Goal: Task Accomplishment & Management: Manage account settings

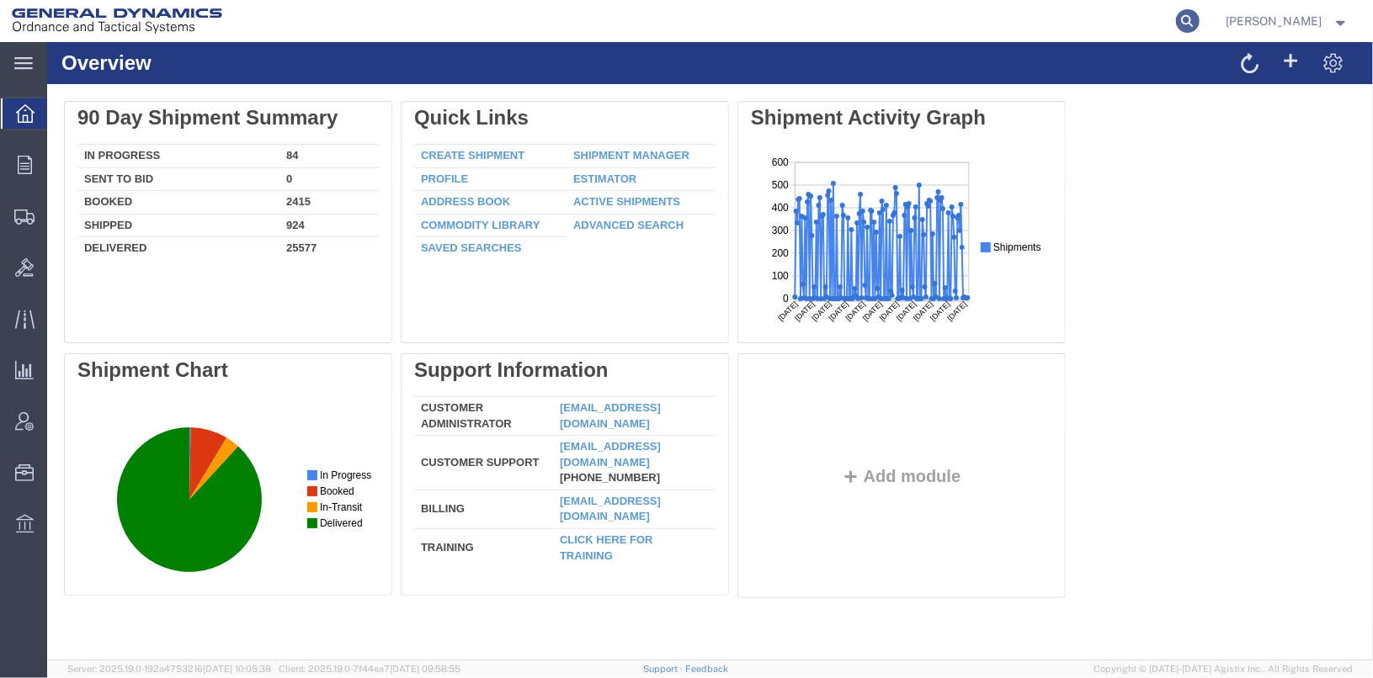
click at [1199, 23] on icon at bounding box center [1188, 21] width 24 height 24
type input "25347"
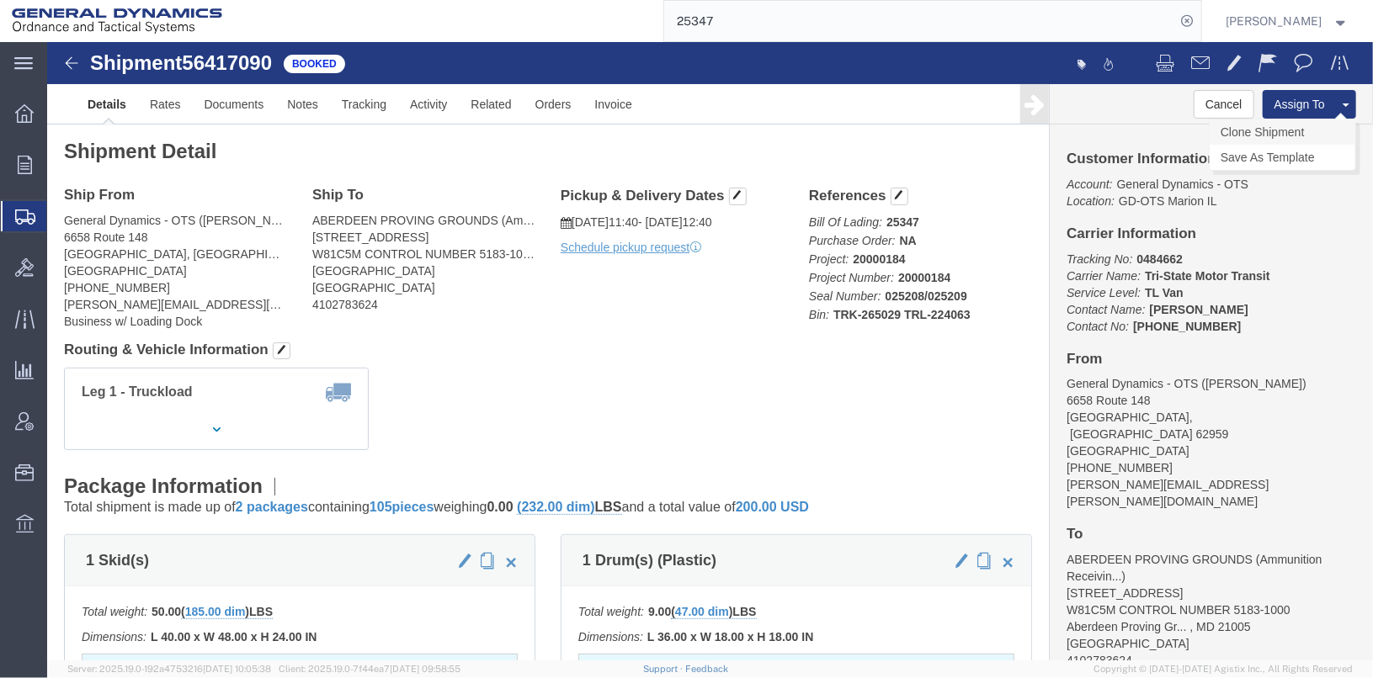
click link "Clone Shipment"
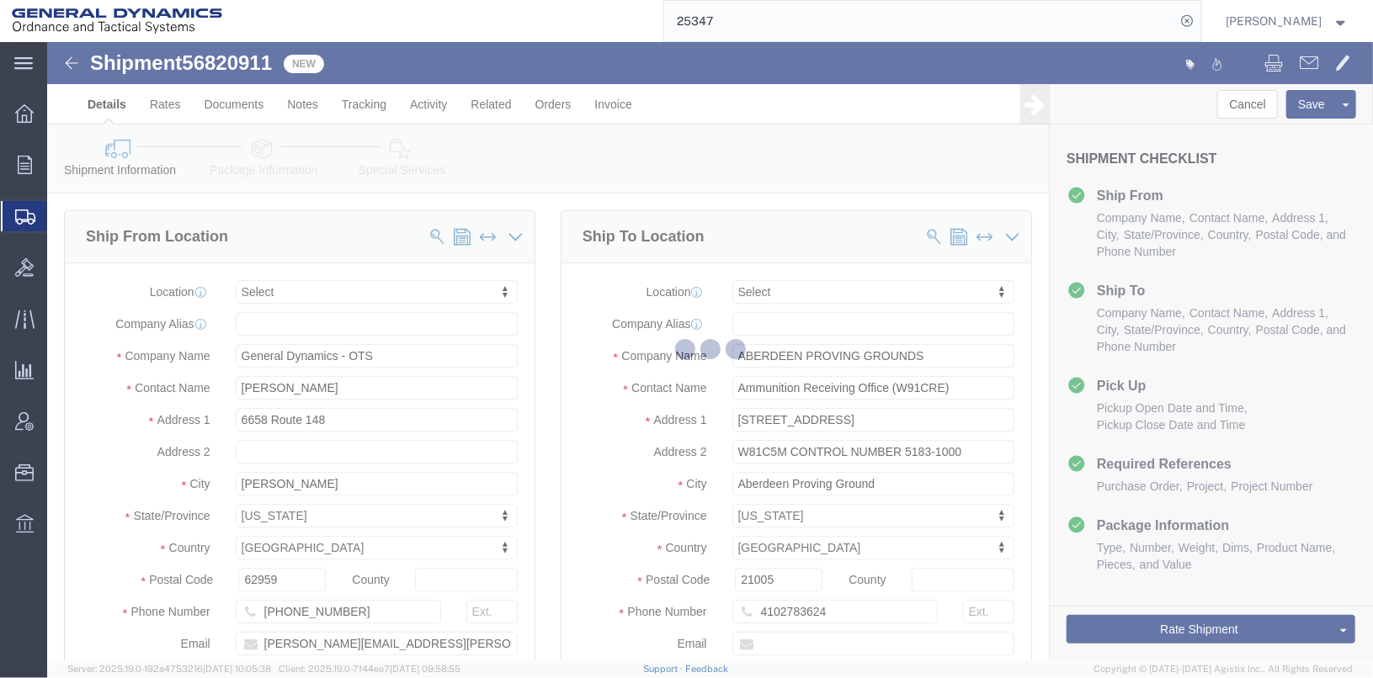
select select
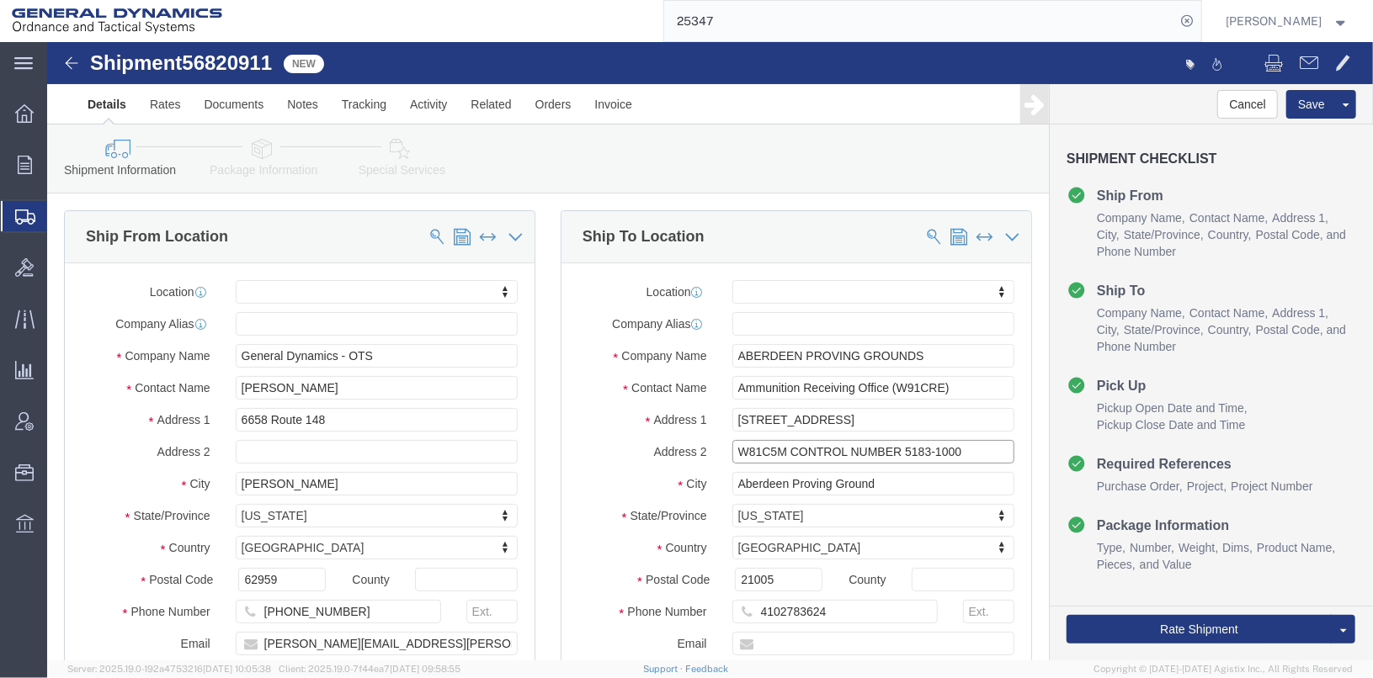
click input "W81C5M CONTROL NUMBER 5183-1000"
type input "W81C5M CONTROL NUMBER 5199-1000"
click input "Ammunition Receiving Office (W91CRE)"
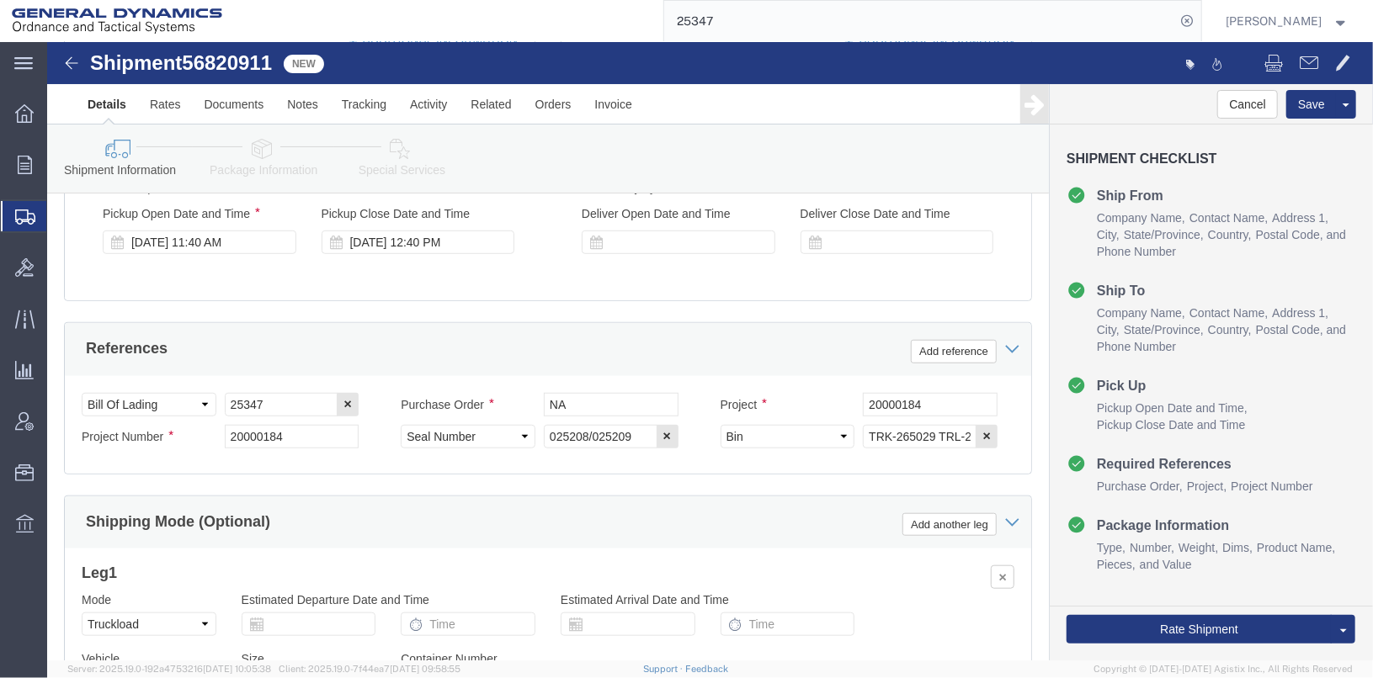
scroll to position [673, 0]
click input "25347"
type input "25414"
drag, startPoint x: 252, startPoint y: 406, endPoint x: 125, endPoint y: 407, distance: 126.3
click div "Project Number 20000184"
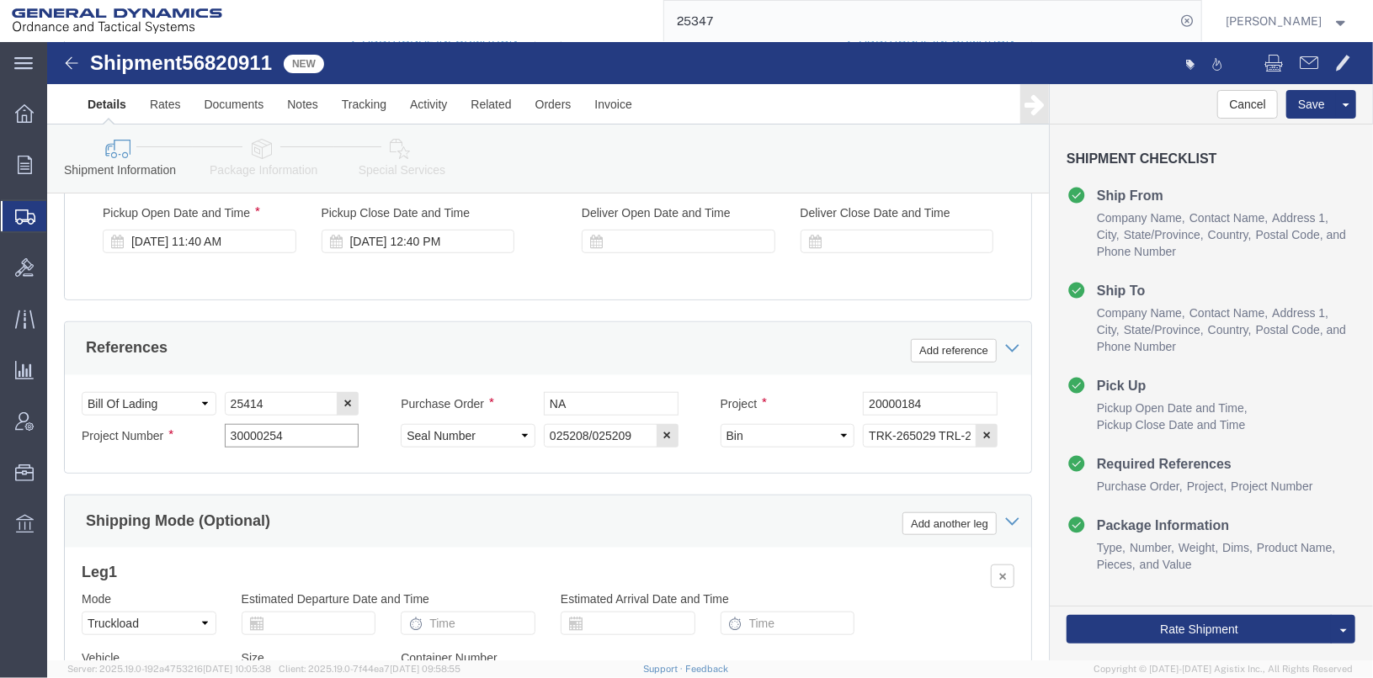
type input "30000254"
drag, startPoint x: 870, startPoint y: 368, endPoint x: 767, endPoint y: 364, distance: 103.6
click div "Project 20000184"
type input "30000254"
click input "TRK-265029 TRL-224063"
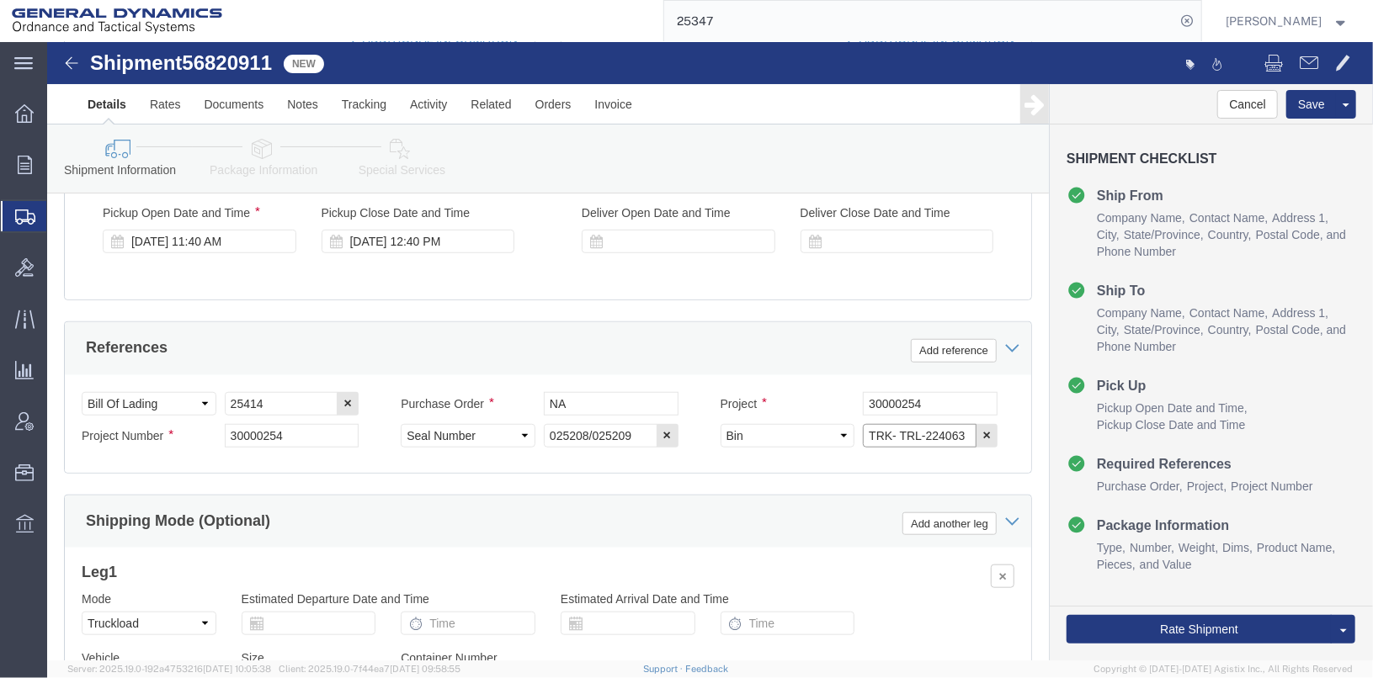
click input "TRK- TRL-224063"
type input "TRK- TRL-"
click input "025208/025209"
click input "024998/025209"
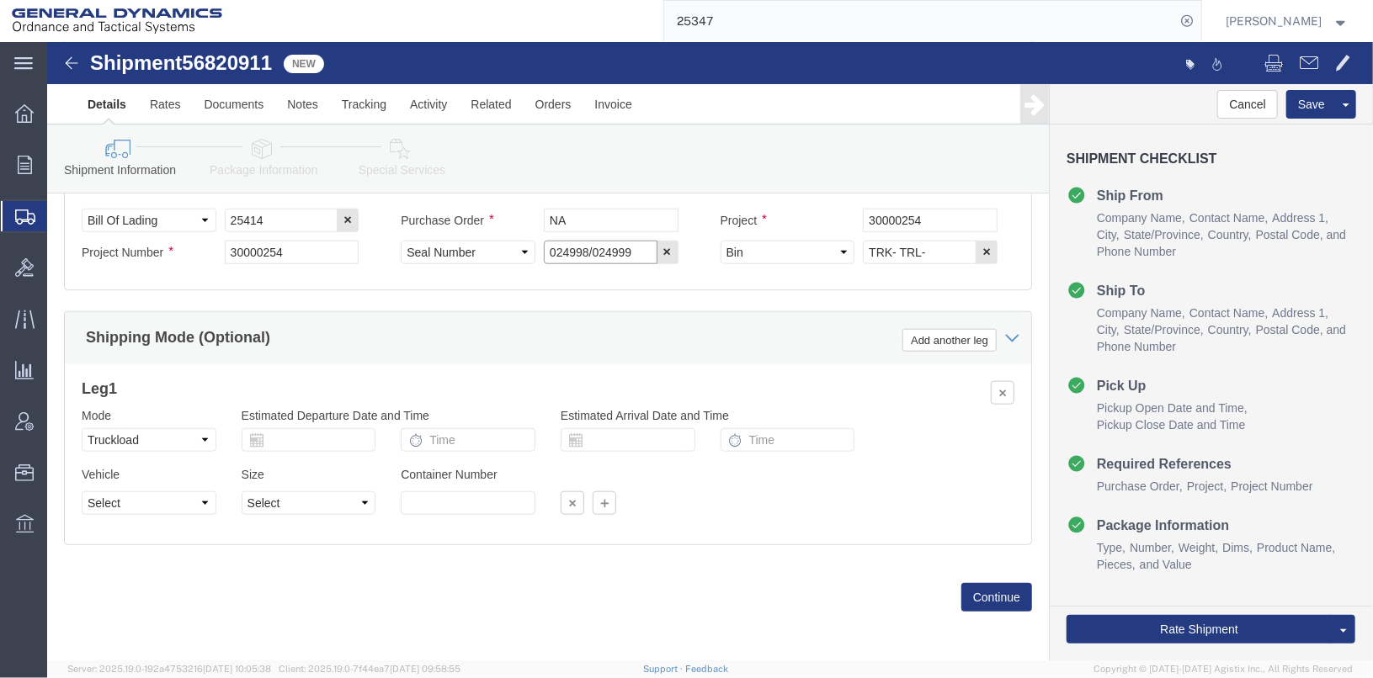
scroll to position [869, 0]
type input "024998/024999"
click button "Continue"
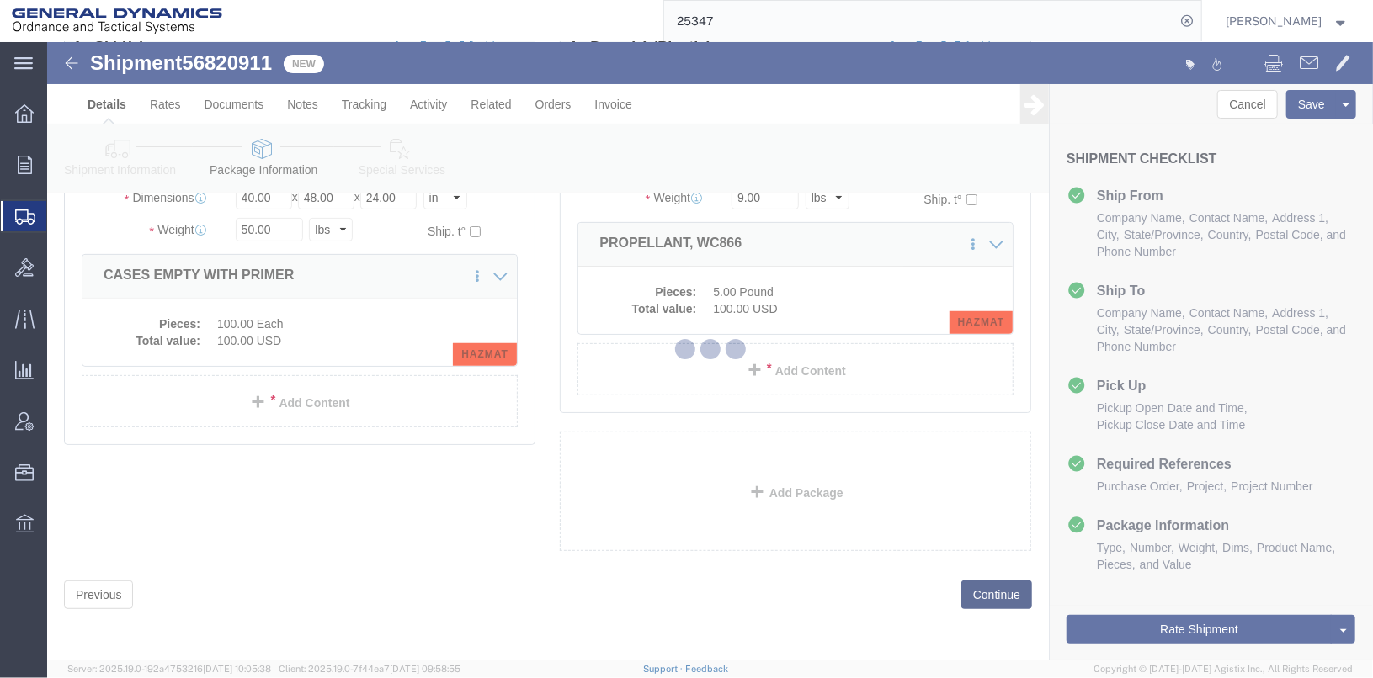
scroll to position [48, 0]
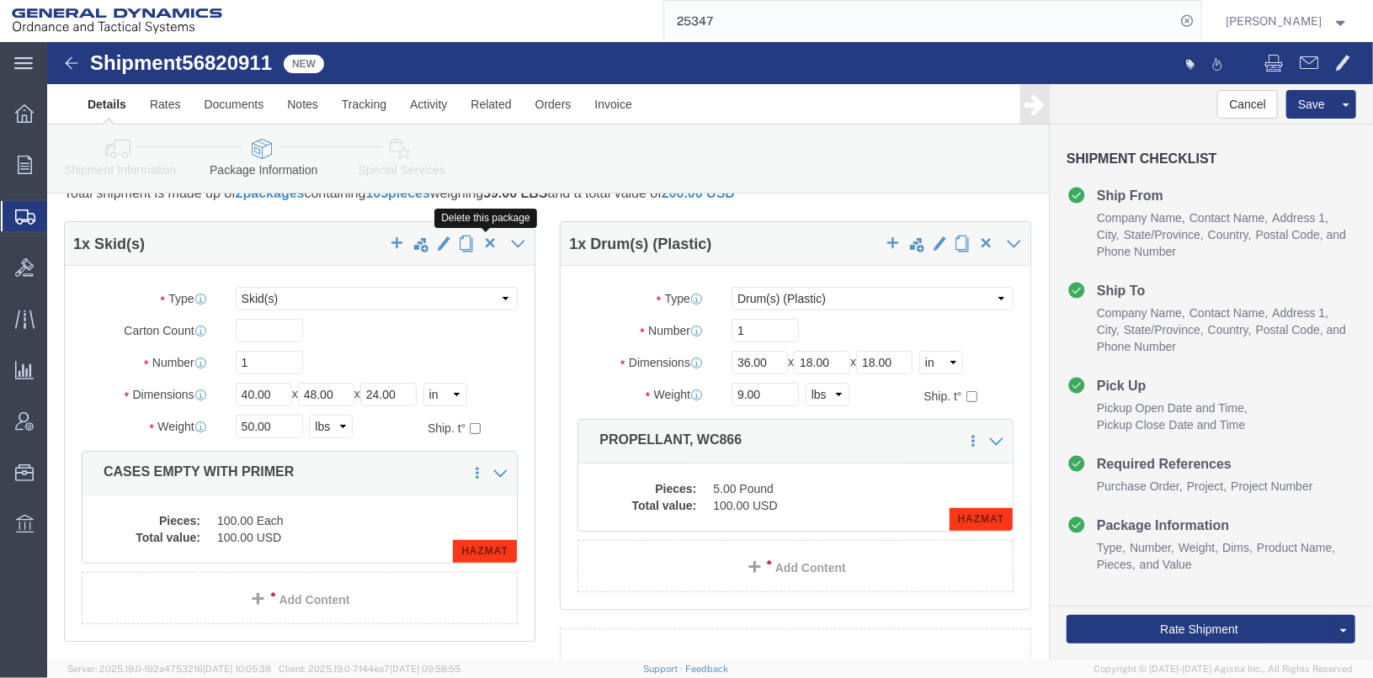
click span "button"
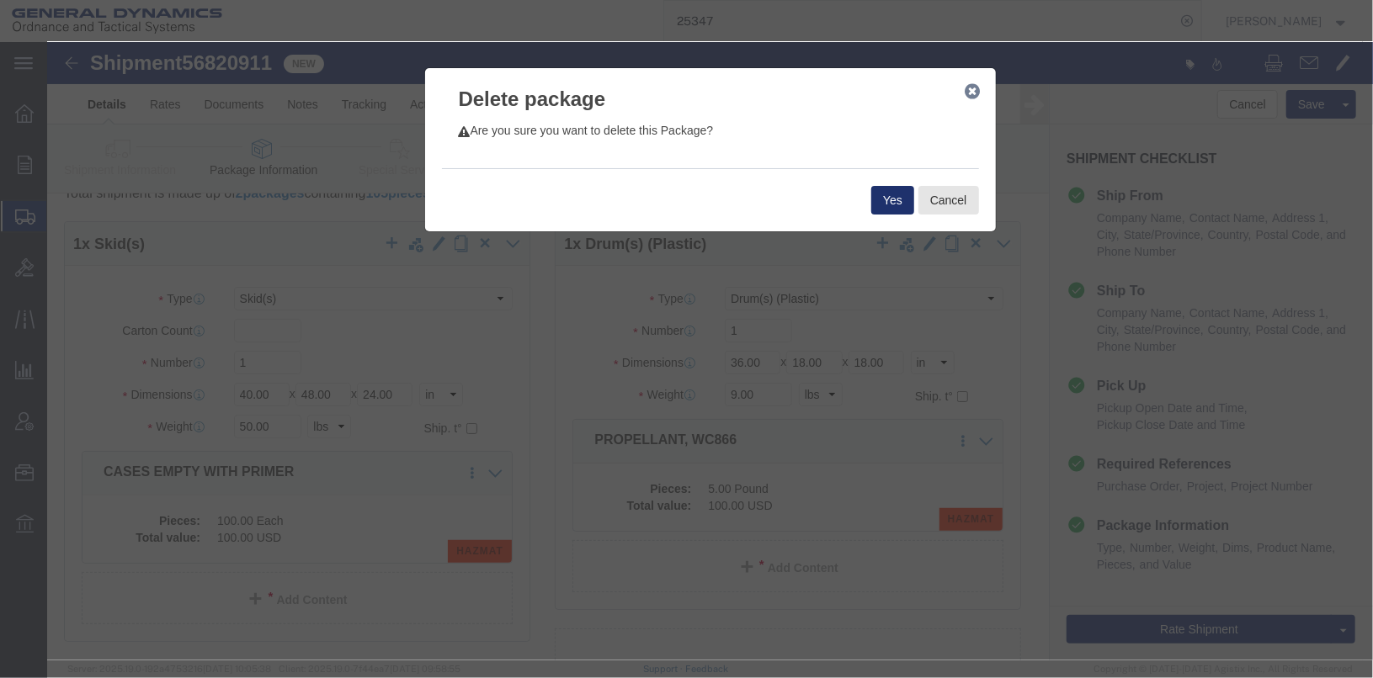
click button "Yes"
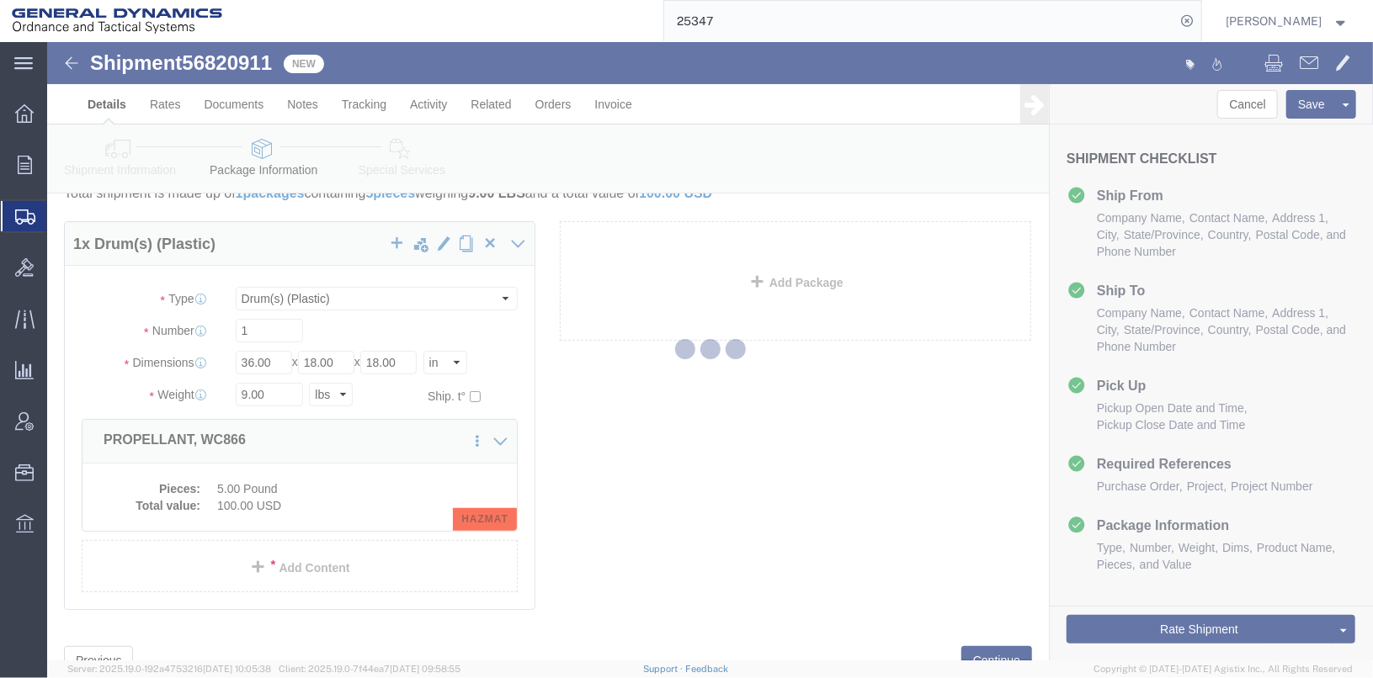
scroll to position [16, 0]
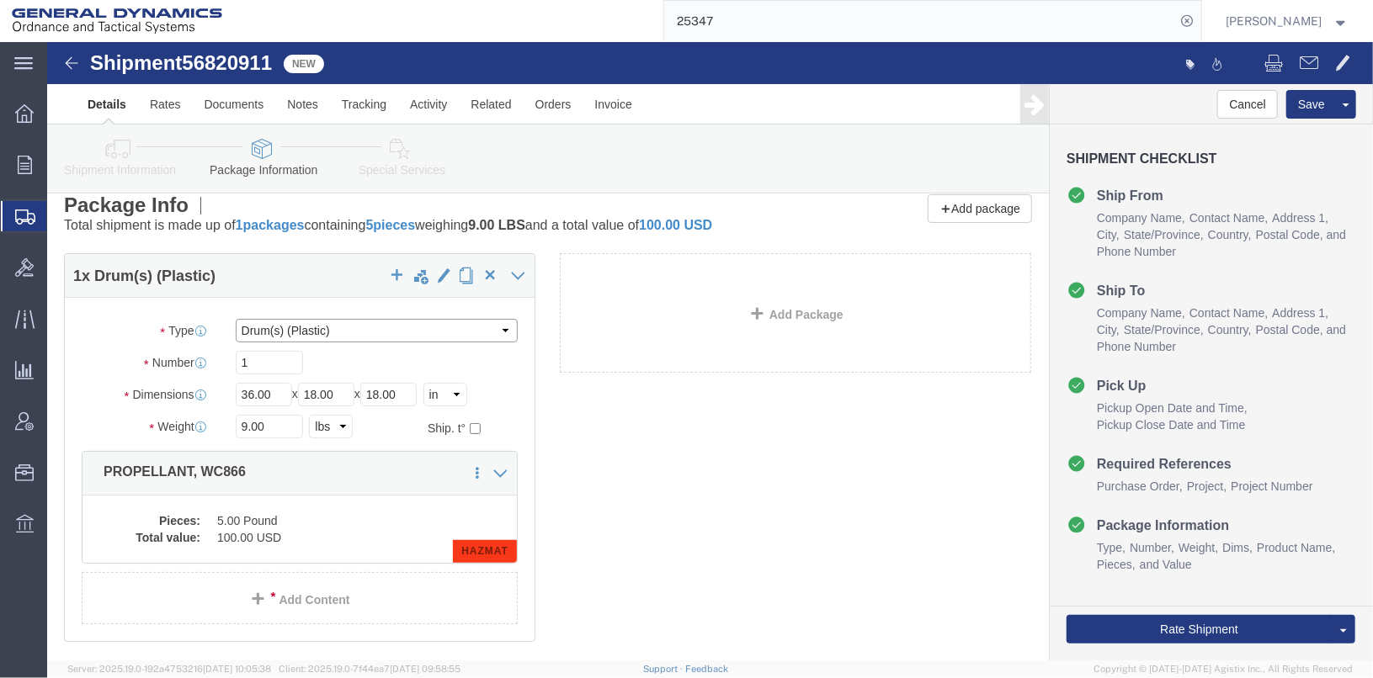
click select "Select Bale(s) Basket(s) Bolt(s) Bottle(s) Buckets Bulk Bundle(s) Can(s) Cardbo…"
select select "DRMT"
click select "Select Bale(s) Basket(s) Bolt(s) Bottle(s) Buckets Bulk Bundle(s) Can(s) Cardbo…"
click input "18.00"
type input "1"
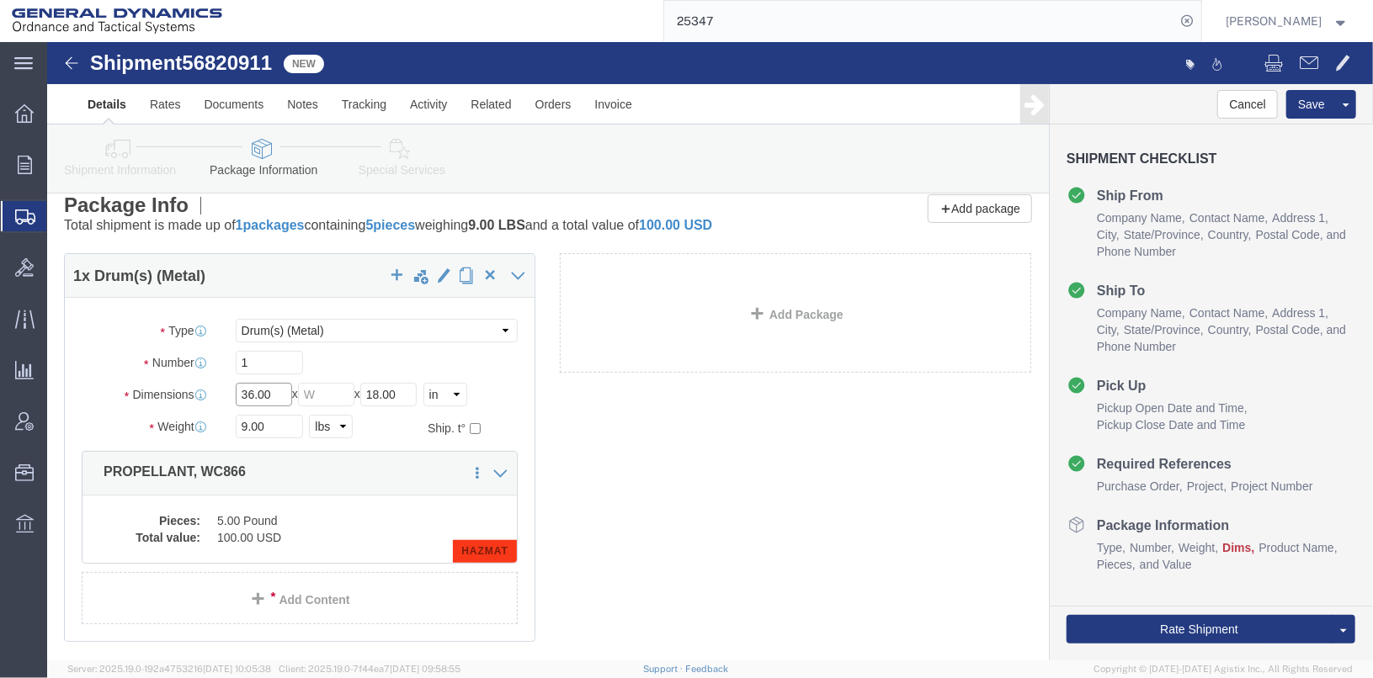
click input "36.00"
type input "3"
type input "24"
type input "30"
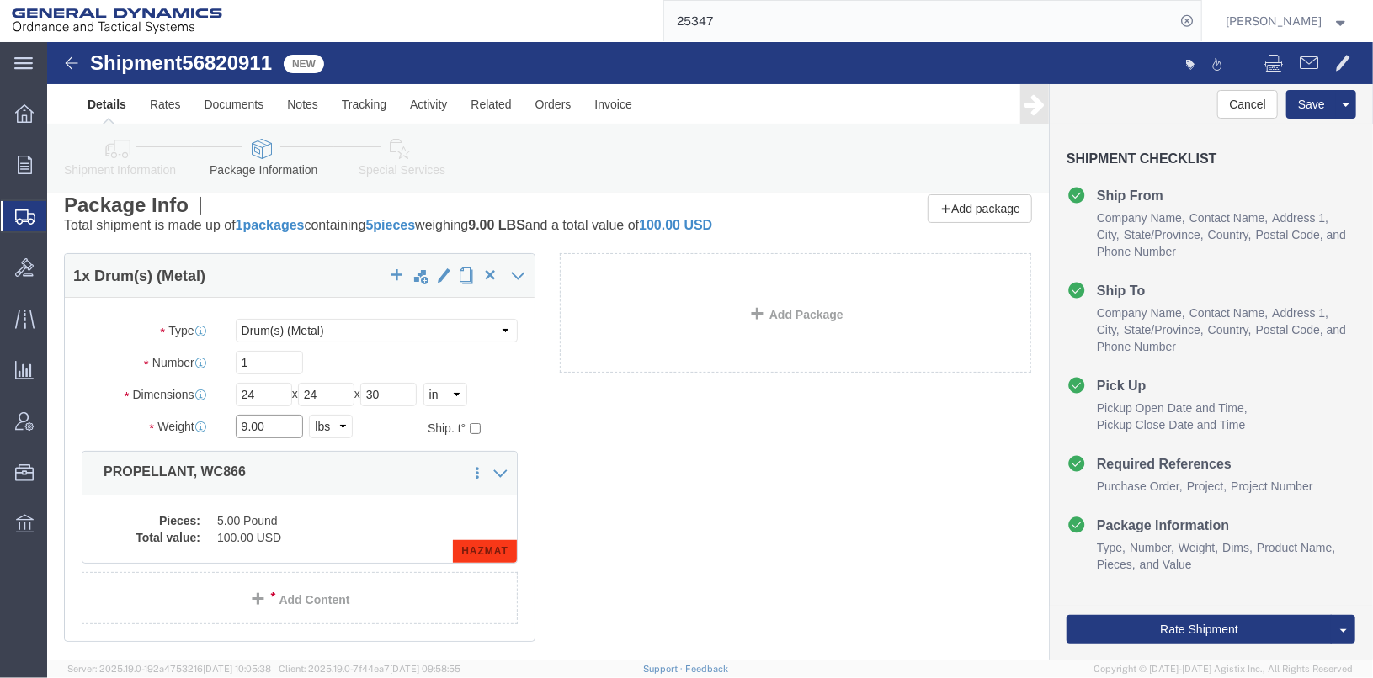
drag, startPoint x: 229, startPoint y: 386, endPoint x: 158, endPoint y: 381, distance: 70.9
click div "Weight 9.00 Select kgs lbs Ship. t°"
type input "1700"
click input "1"
type input "10"
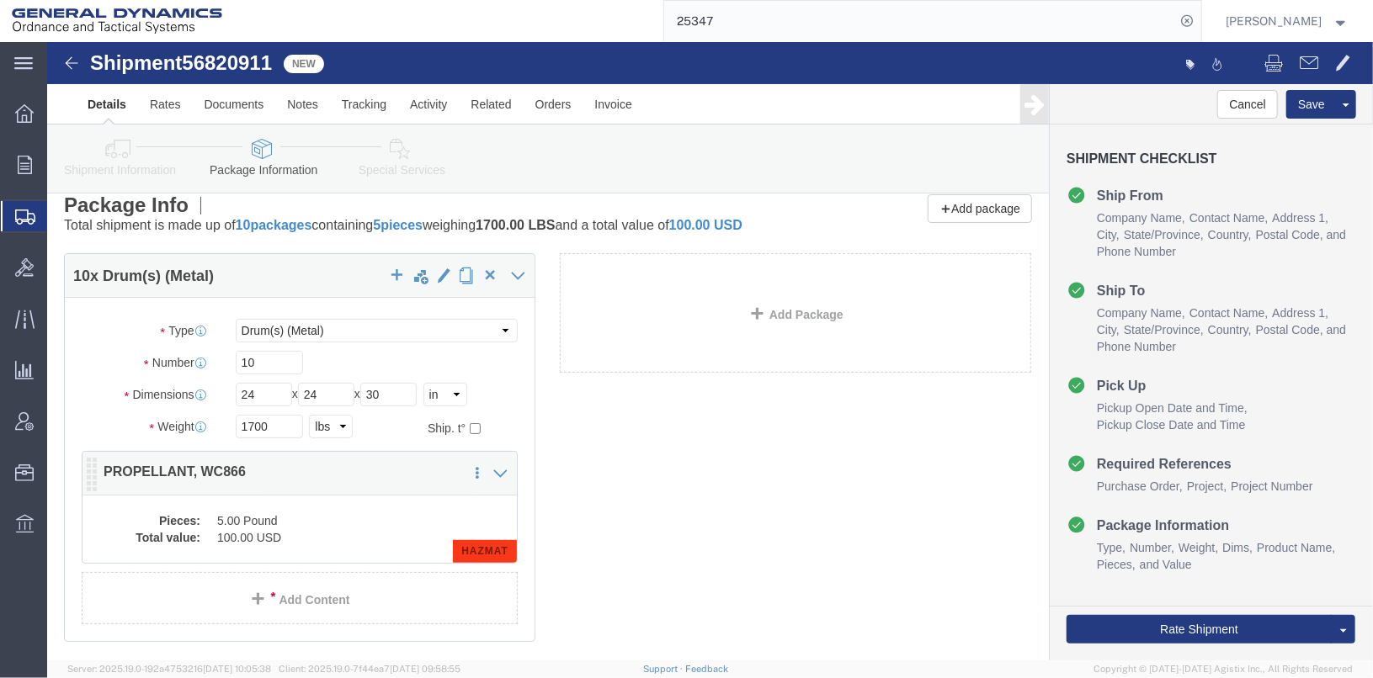
click dd "100.00 USD"
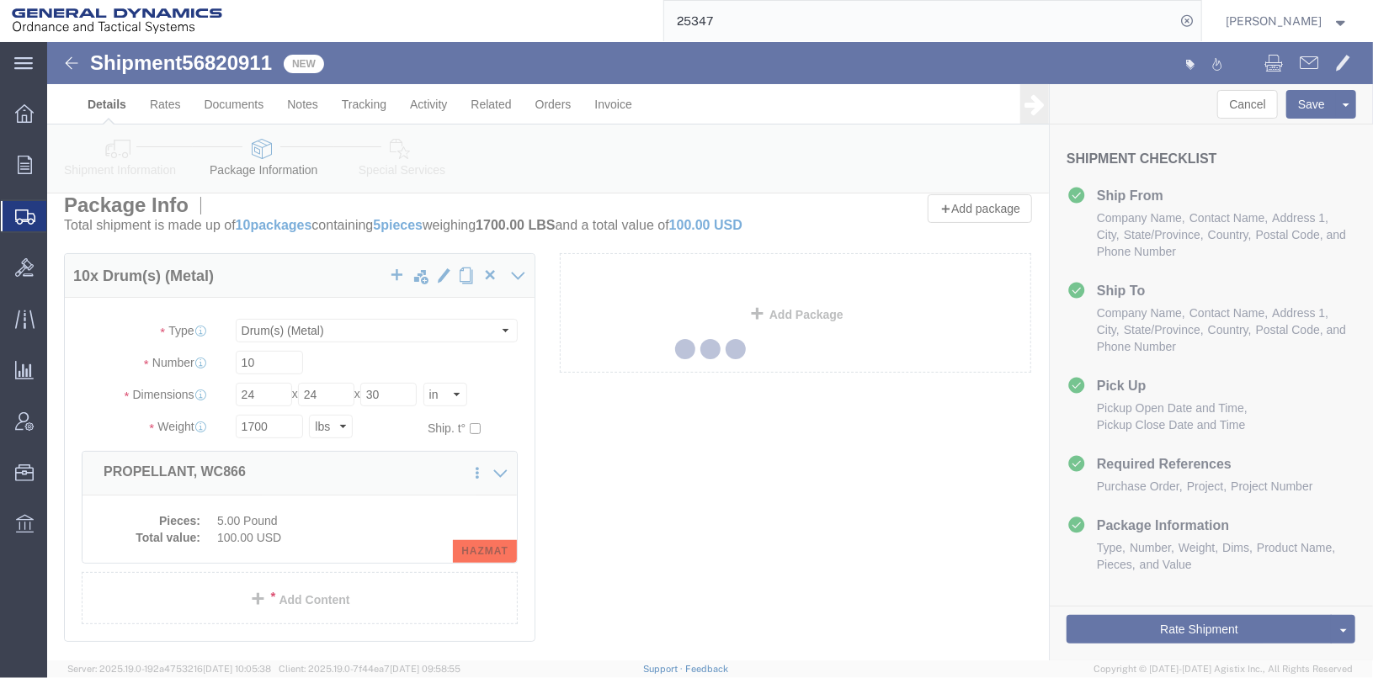
click at [224, 524] on div at bounding box center [710, 351] width 1326 height 619
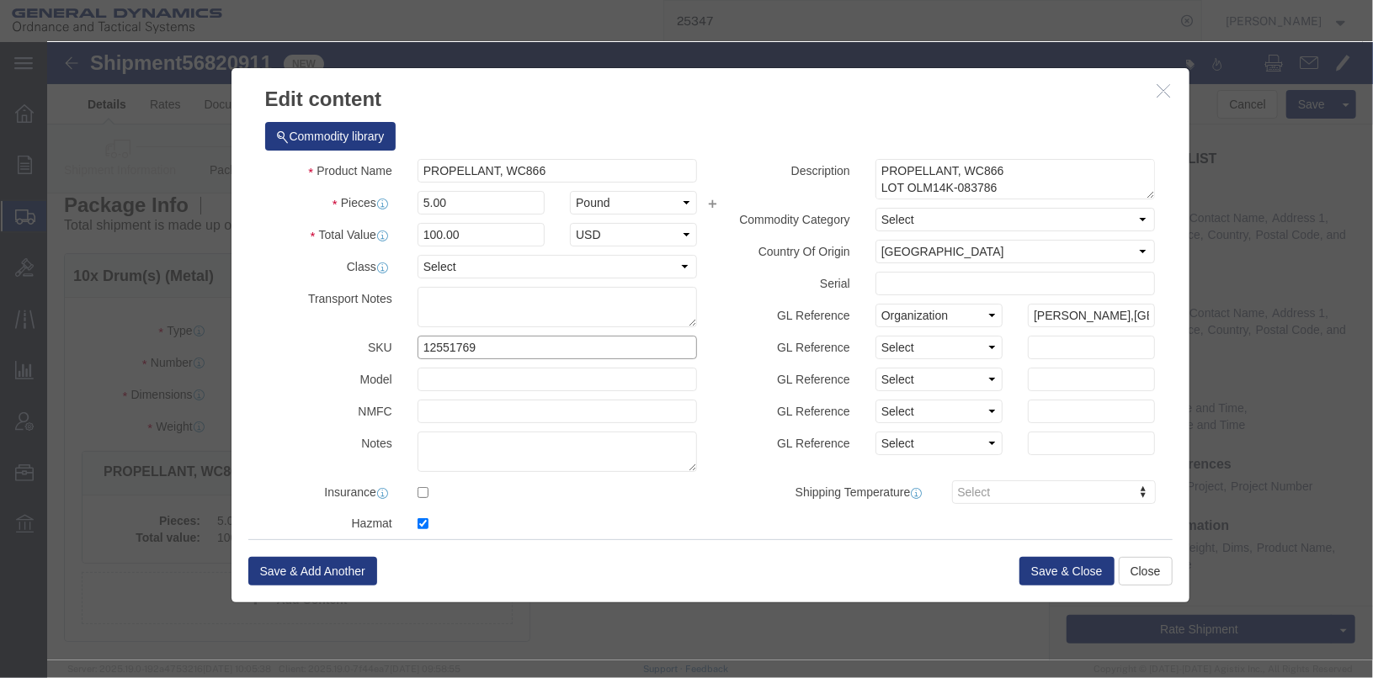
click input "12551769"
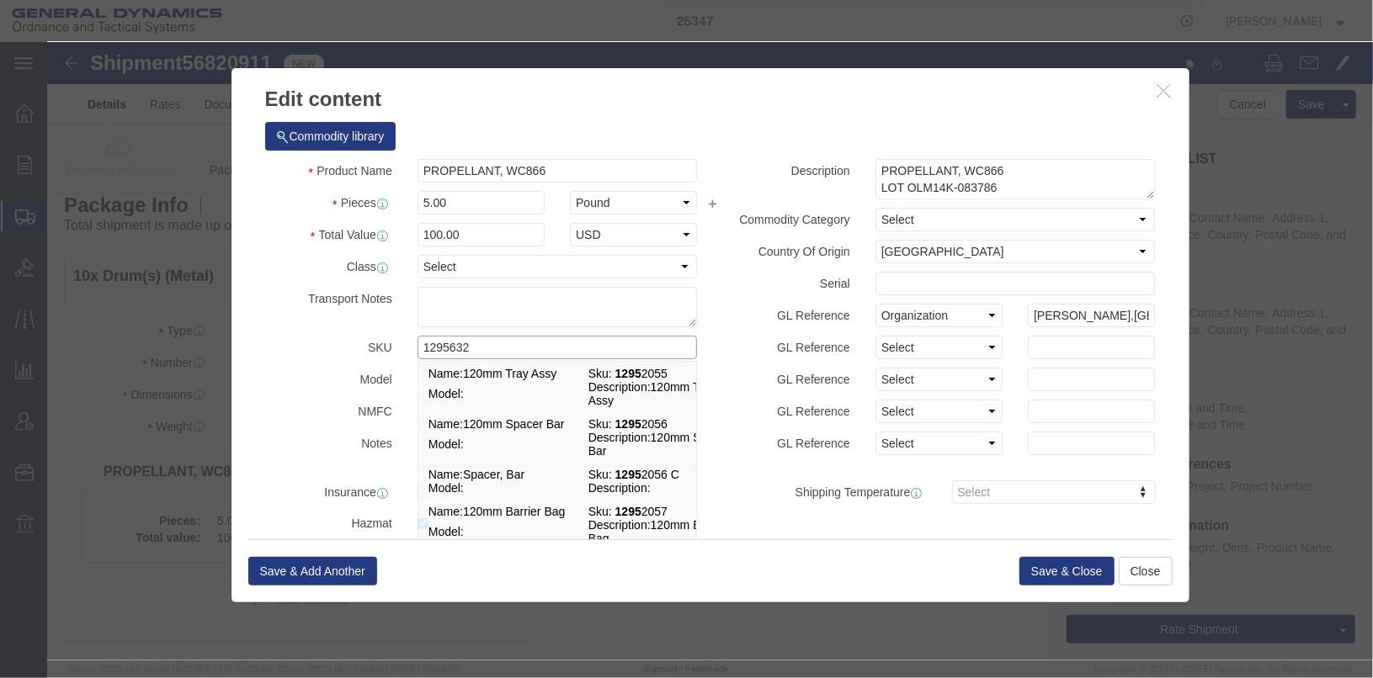
type input "12956320"
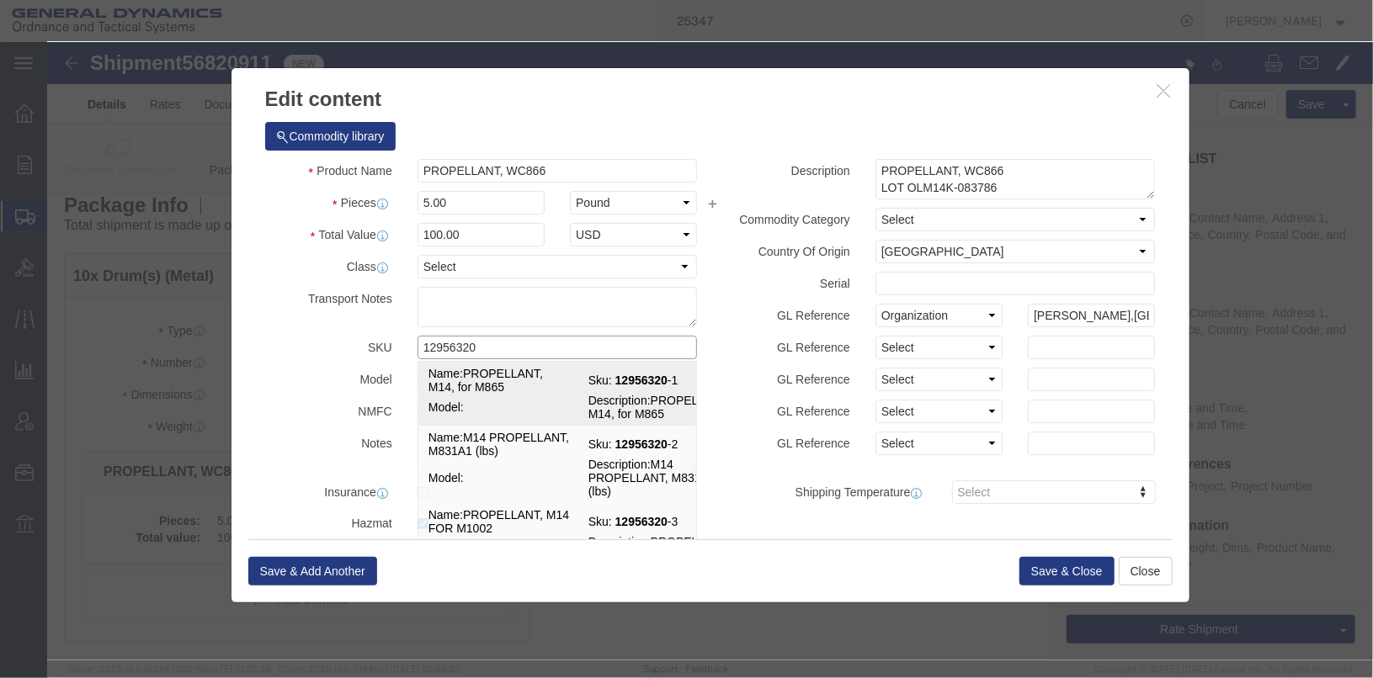
click td "Name: PROPELLANT, M14, for M865"
type input "1"
select select "EA"
select select "USD"
select select
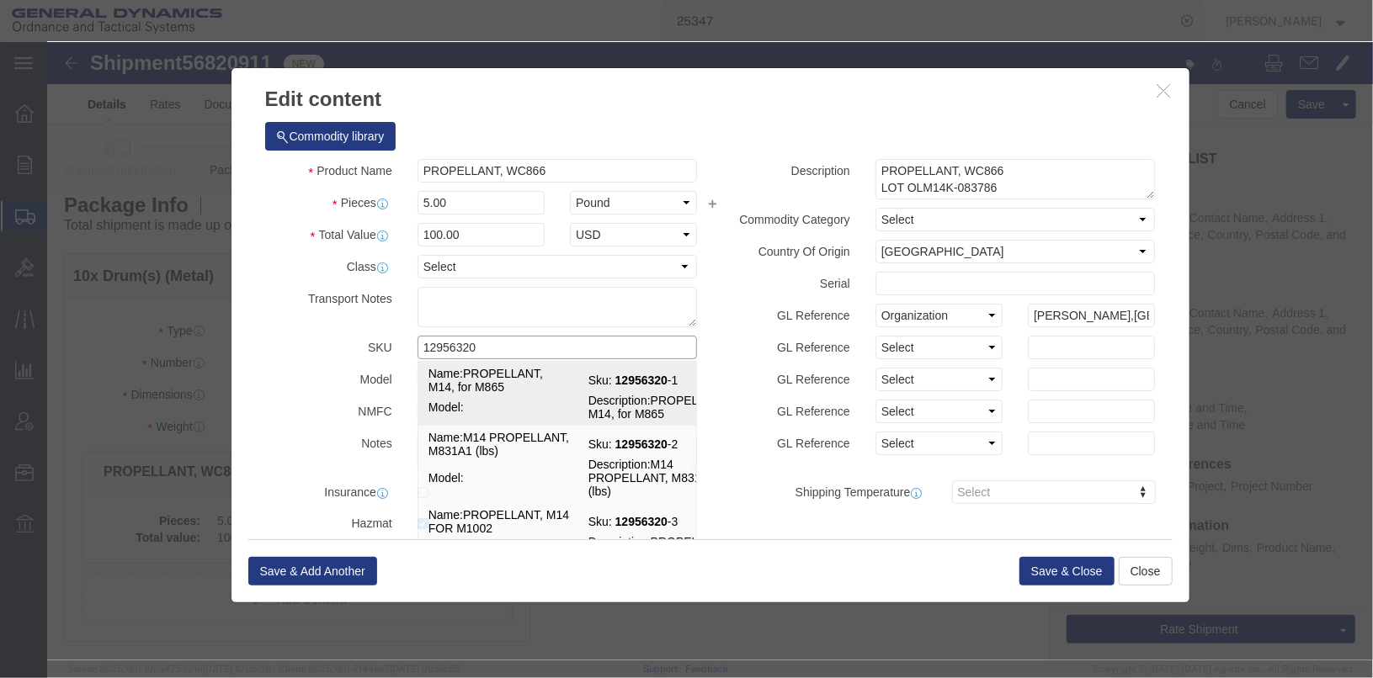
select select
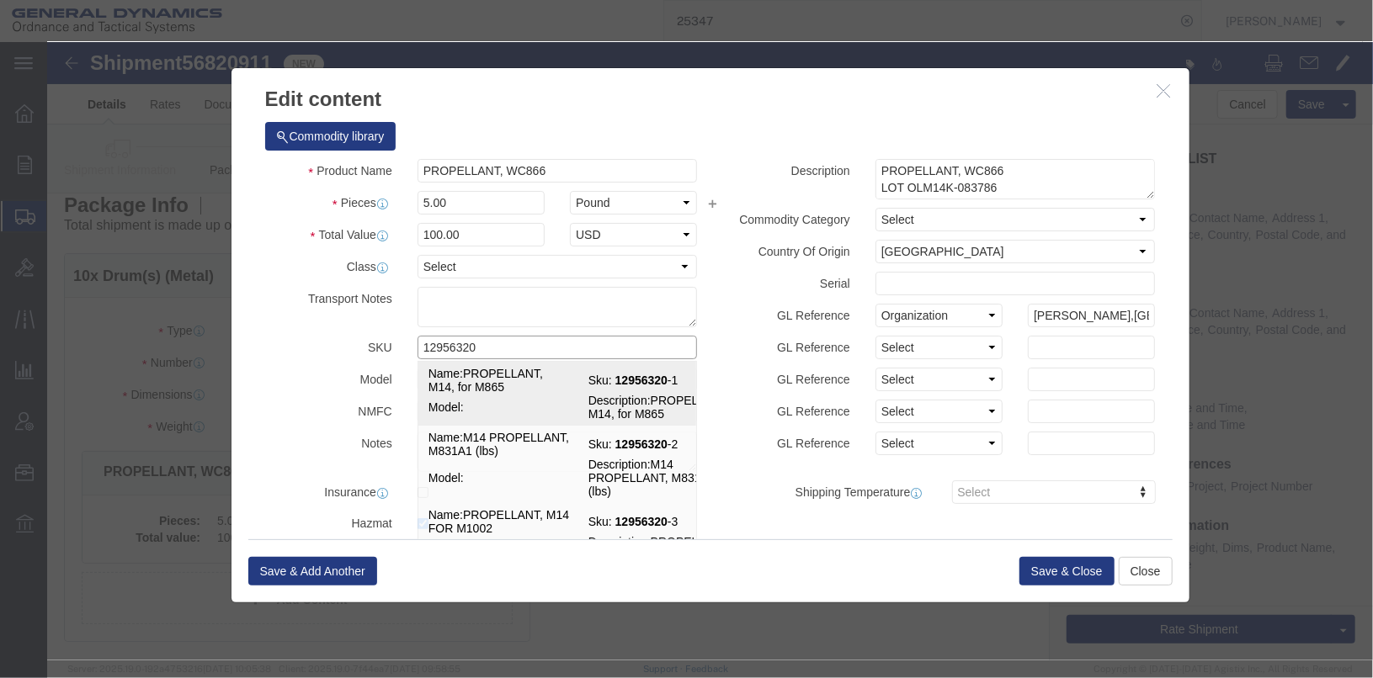
select select
type input "PROPELLANT, M14, for M865"
type input "12956320-1"
type textarea "PROPELLANT, M14, for M865"
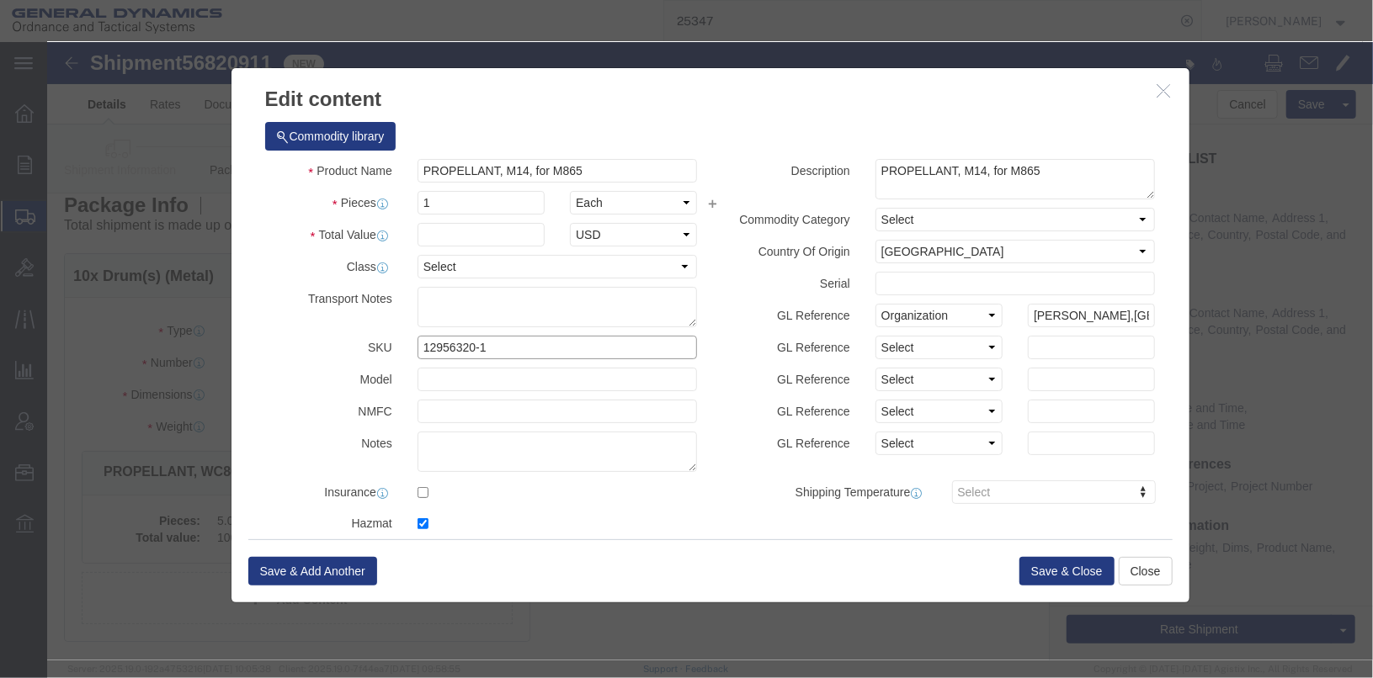
type input "12956320-1"
click input "1"
type input "1600"
click select "Select Bag Barrels 100Board Feet Bottle Box Blister Pack Carats Can Capsule Car…"
select select "LBS"
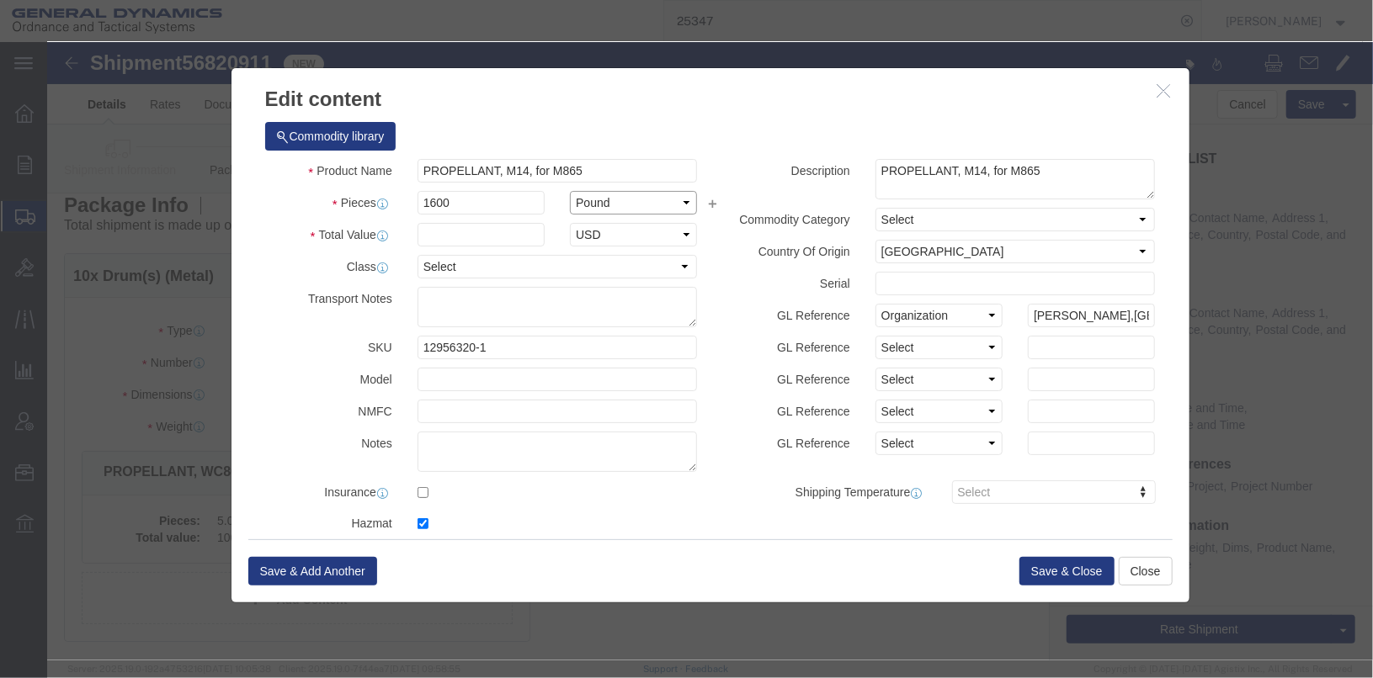
click select "Select Bag Barrels 100Board Feet Bottle Box Blister Pack Carats Can Capsule Car…"
click textarea "PROPELLANT, WC866 LOT OLM14K-083786 1 PACK 5 LBS. NSN 1376012959818 CONTROL# 51…"
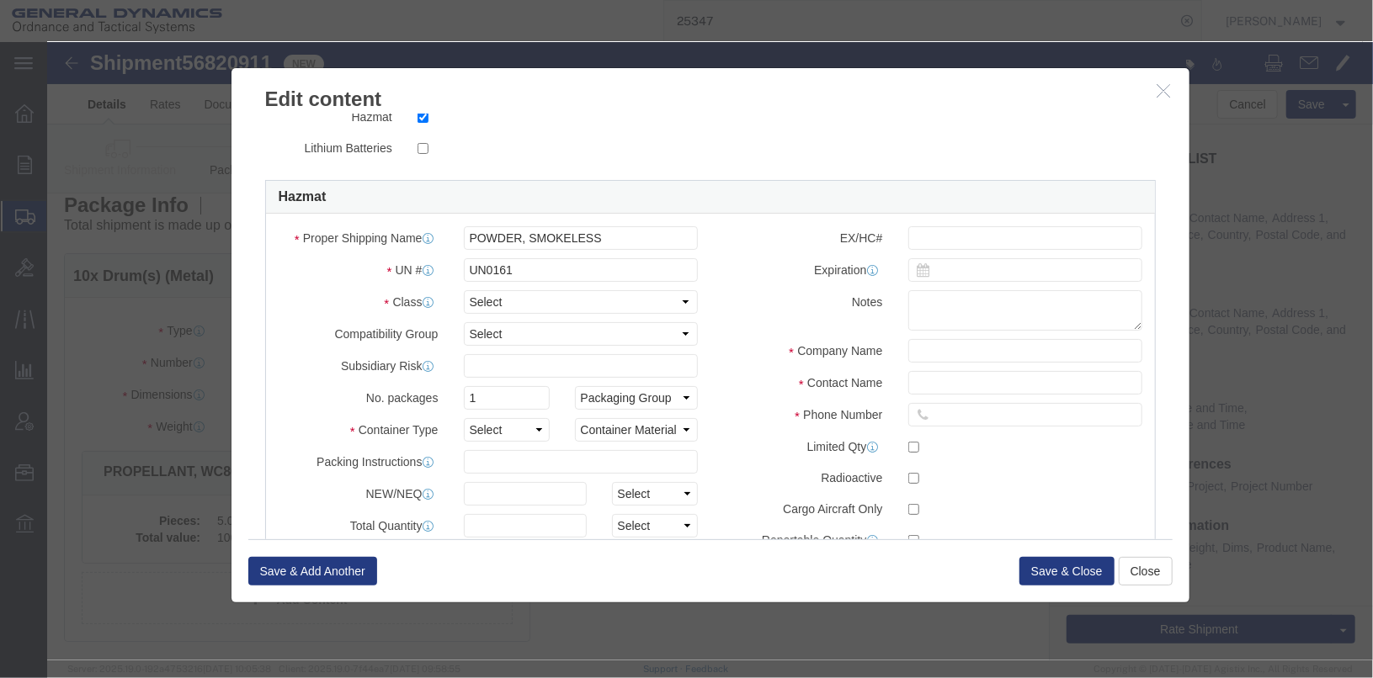
scroll to position [420, 0]
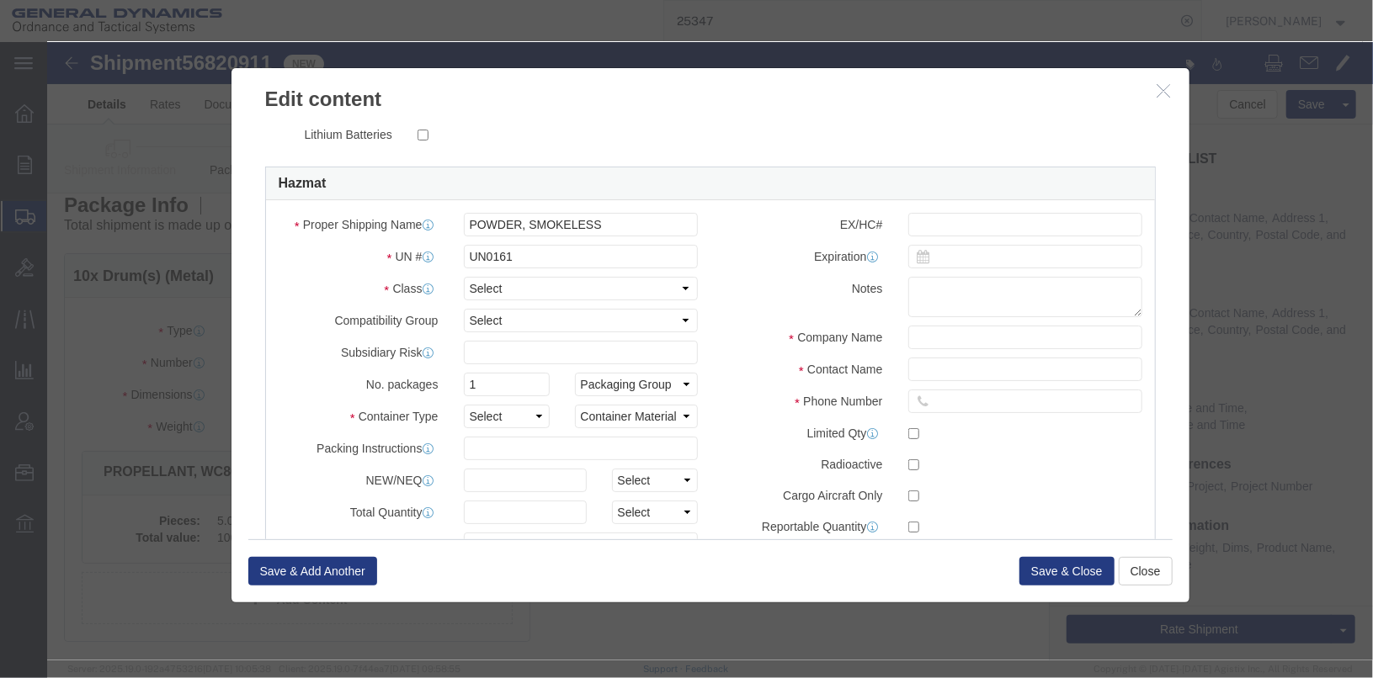
type textarea "PROPELLANT, M14, for M865 10 drums 160 lbs. EA LOT BSO21L-G73606"
click input "text"
type input "EX1993070132"
click input "1"
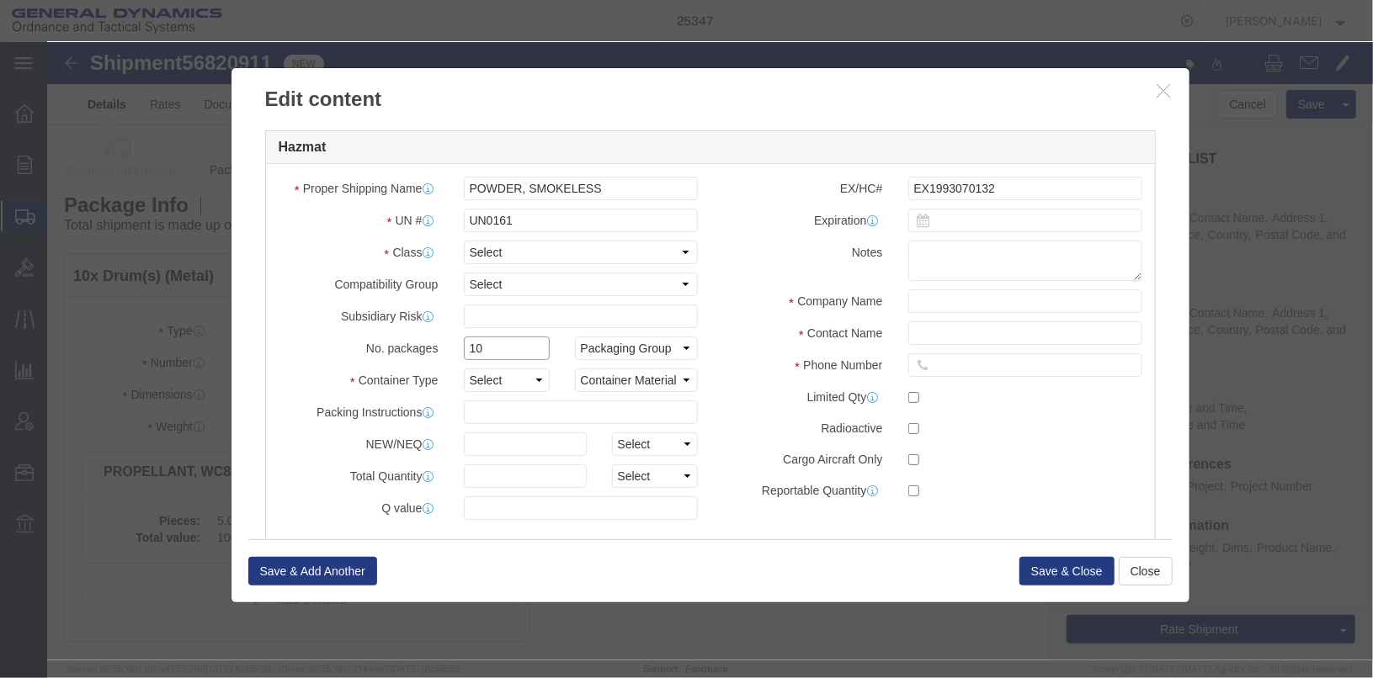
scroll to position [493, 0]
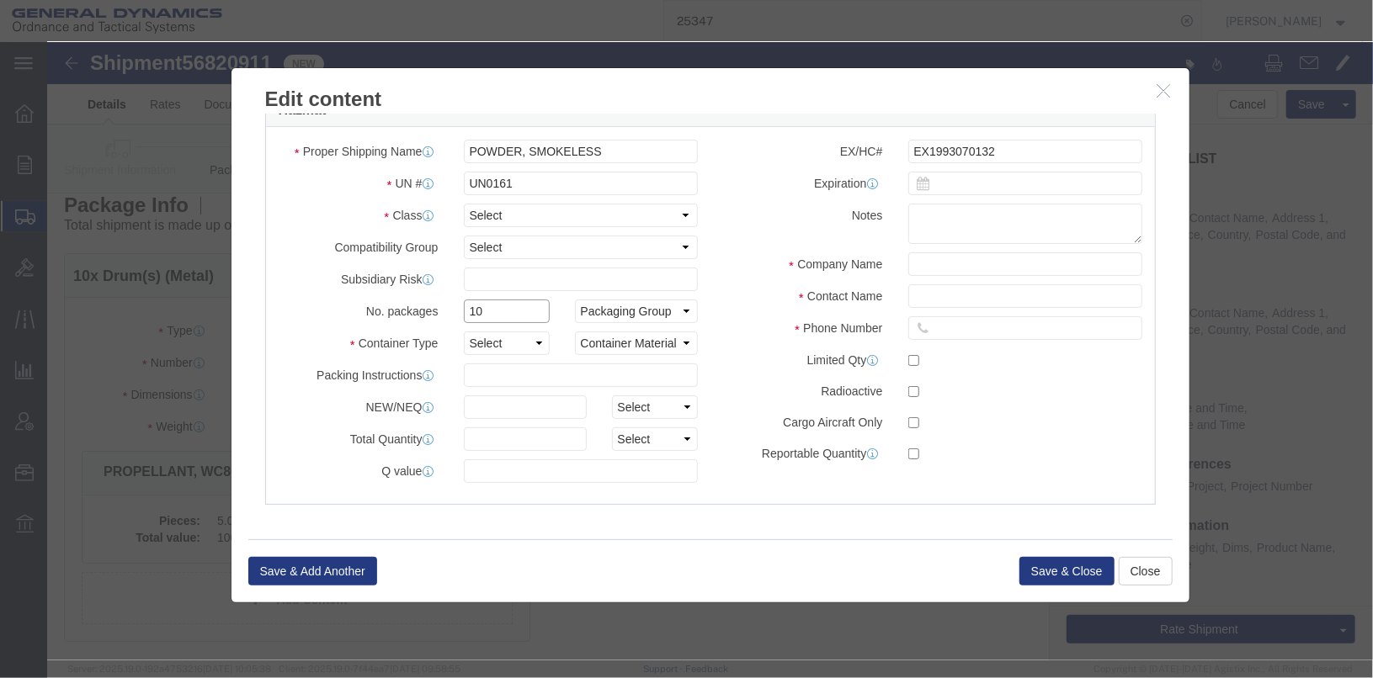
type input "10"
click select "Select 1 - Drums 2 - Reserved 3 - Jerricans 4 - Boxes 5 - Bags 6 - Composite Pa…"
select select "DRUMS"
click select "Select 1 - Drums 2 - Reserved 3 - Jerricans 4 - Boxes 5 - Bags 6 - Composite Pa…"
click select "Container Material A - Steel (all types and surface treatments) B - Aluminum C …"
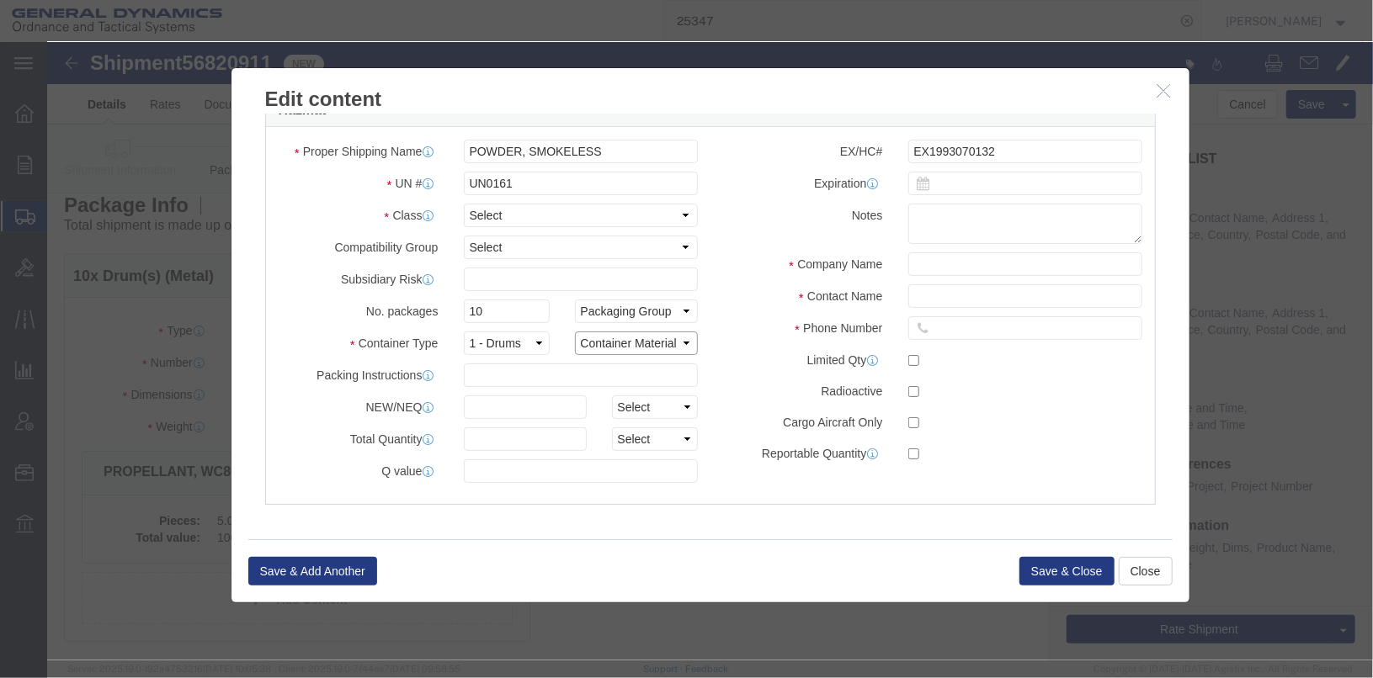
select select "STEEL_IATA"
click select "Container Material A - Steel (all types and surface treatments) B - Aluminum C …"
click input "text"
type input "1600"
click select "Select kgs lbs"
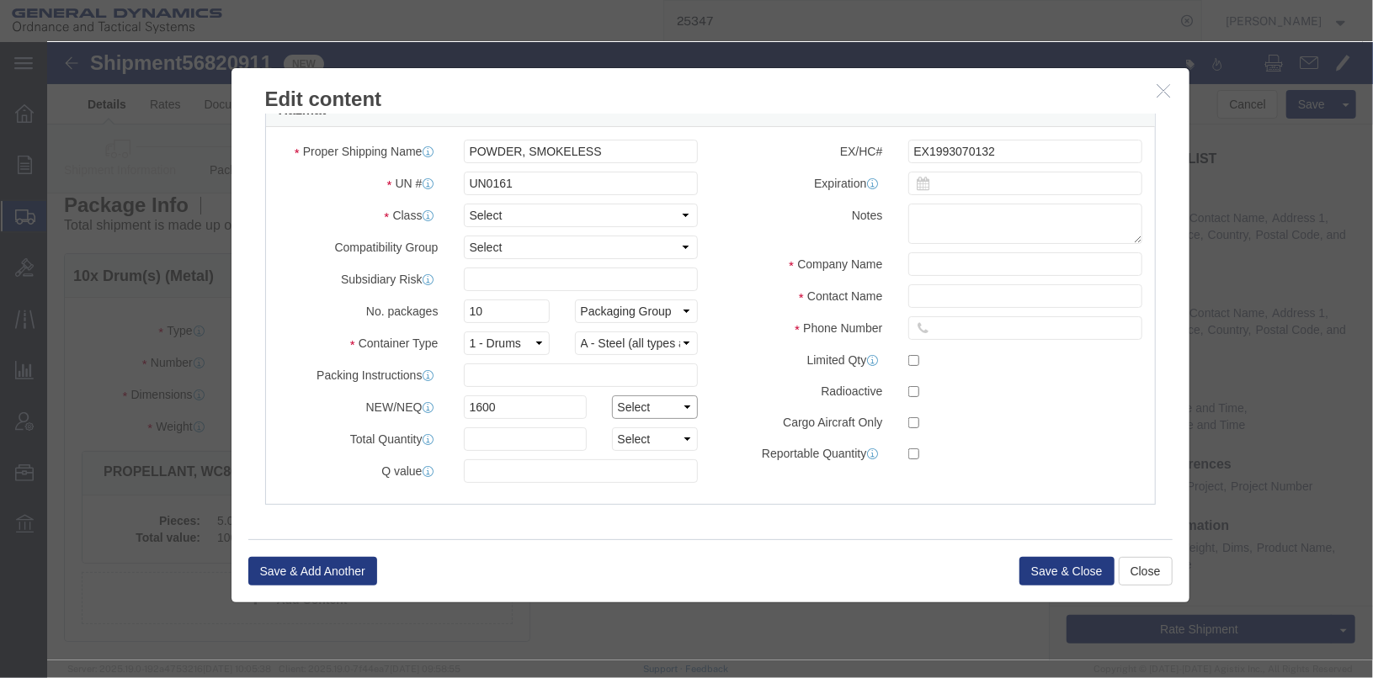
select select "LBS"
click select "Select kgs lbs"
click label "Limited Qty"
click select "Select 1 Explosive 1.1 Explosive 1.2 Explosive 1.3 Explosive 1.4 Explosive 1.5 …"
select select "1.3 Explosive"
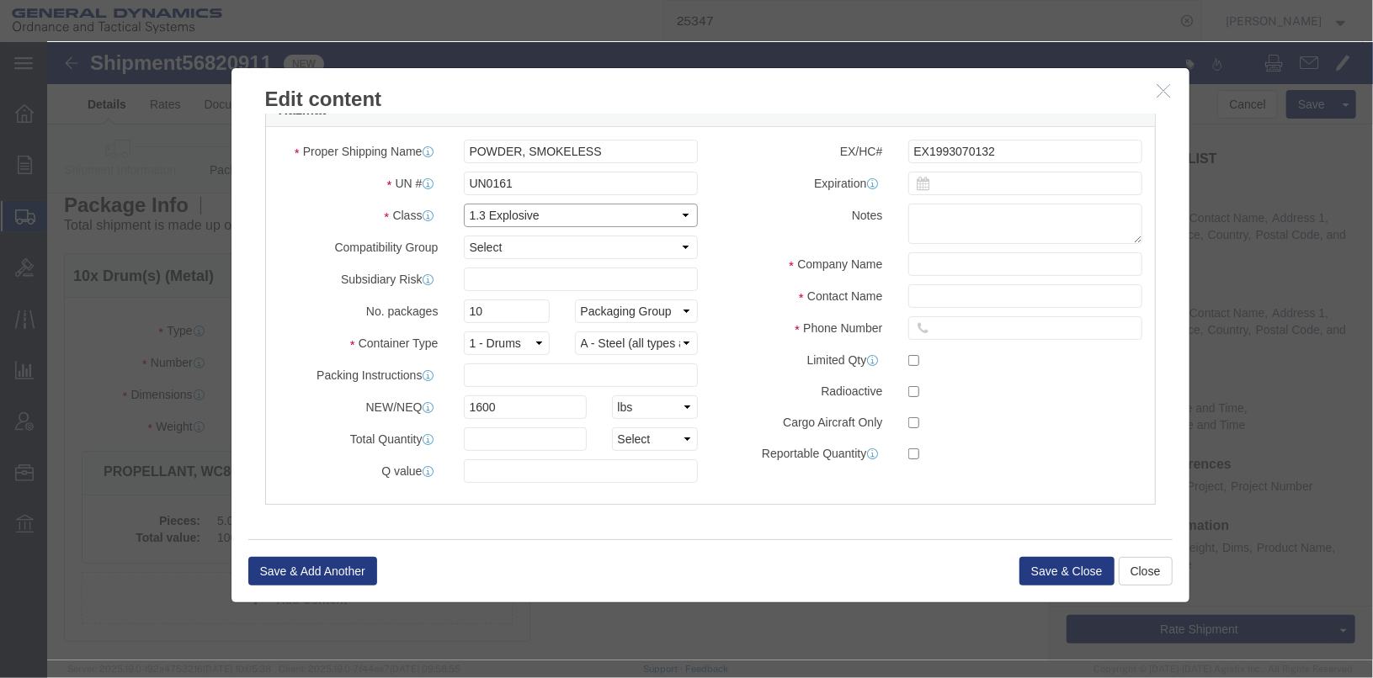
click select "Select 1 Explosive 1.1 Explosive 1.2 Explosive 1.3 Explosive 1.4 Explosive 1.5 …"
click select "Select A B C D E F G H J K L N S"
select select "C"
click select "Select A B C D E F G H J K L N S"
click input "text"
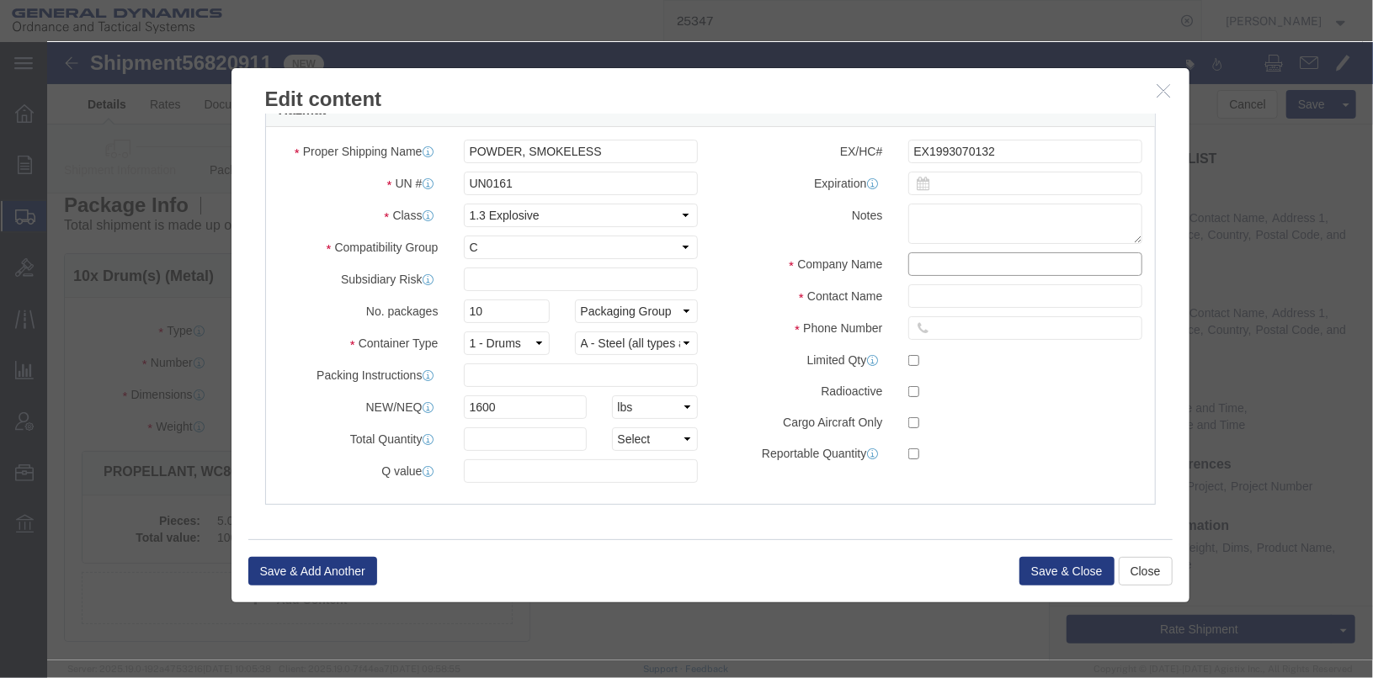
click input "text"
click icon
click input "text"
type input "CHEMTREC ACCT#CCN9244"
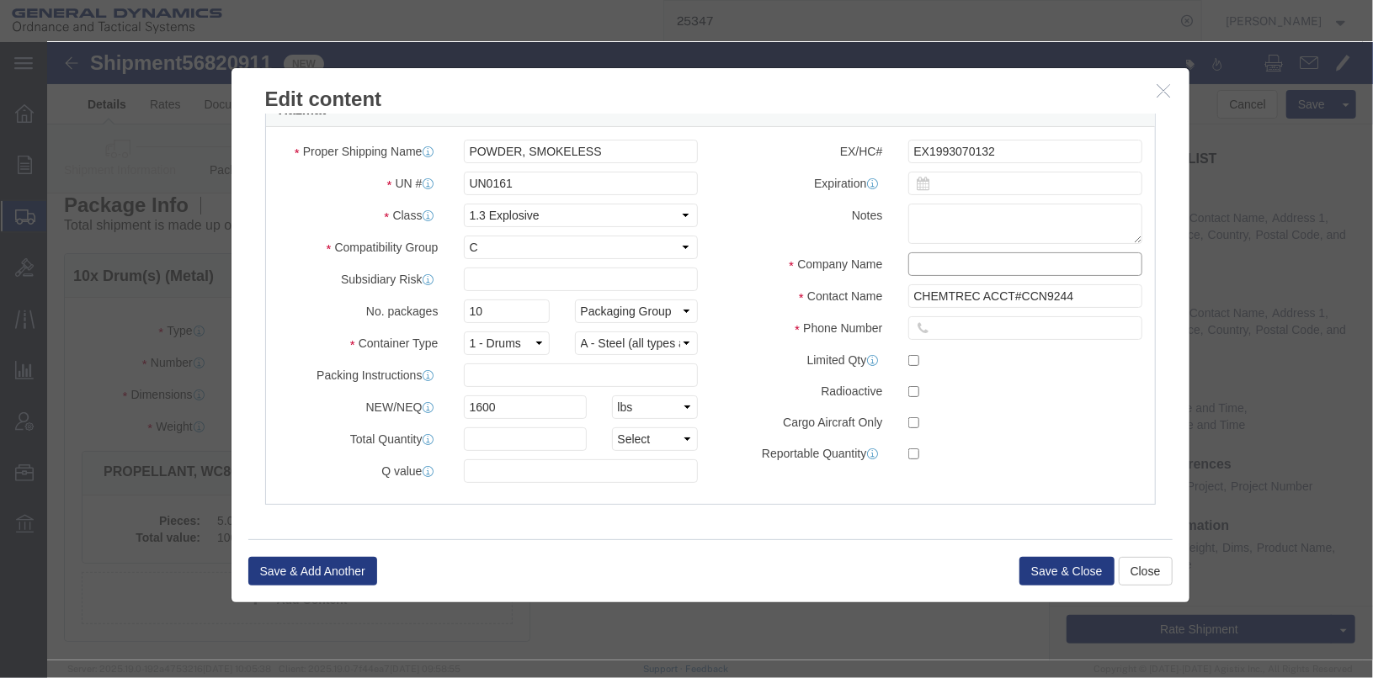
click input "text"
type input "CHEMTREC"
click input "text"
type input "8004249300"
click div "EX/HC# EX1993070132 Expiration Notes Company Name CHEMTREC Contact Name CHEMTRE…"
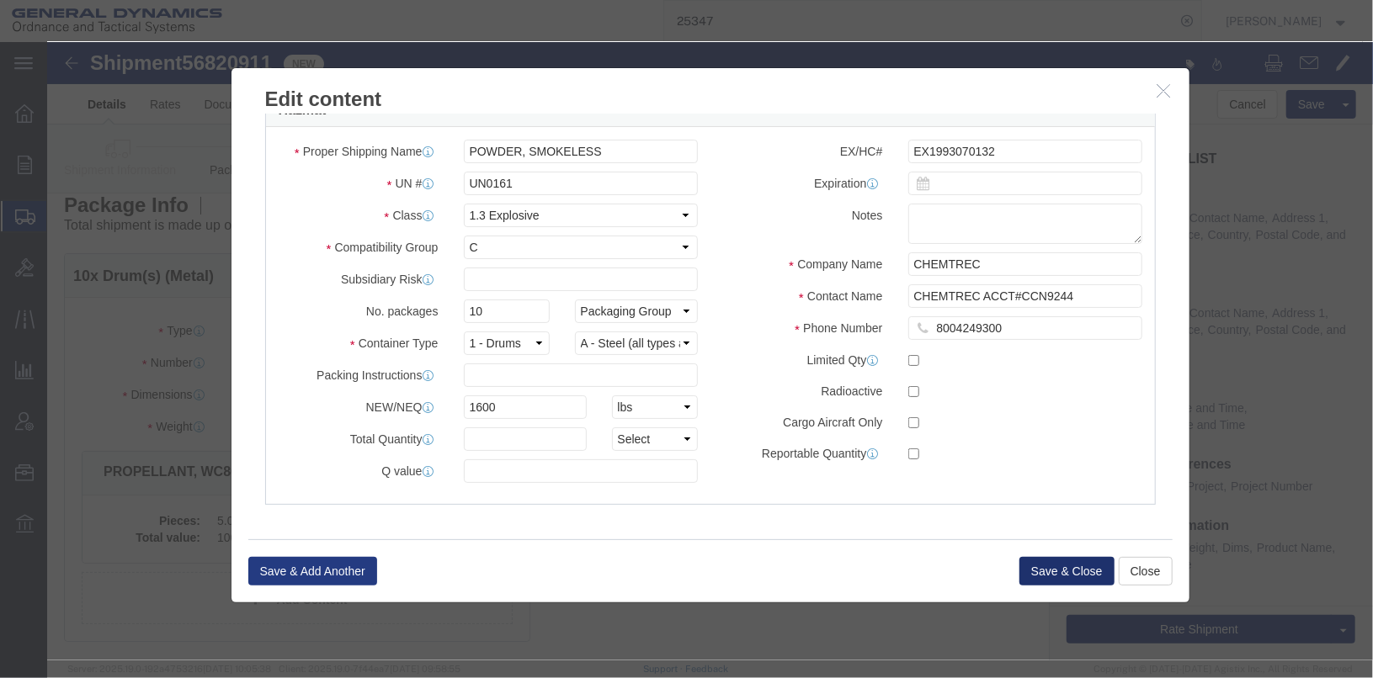
click button "Save & Close"
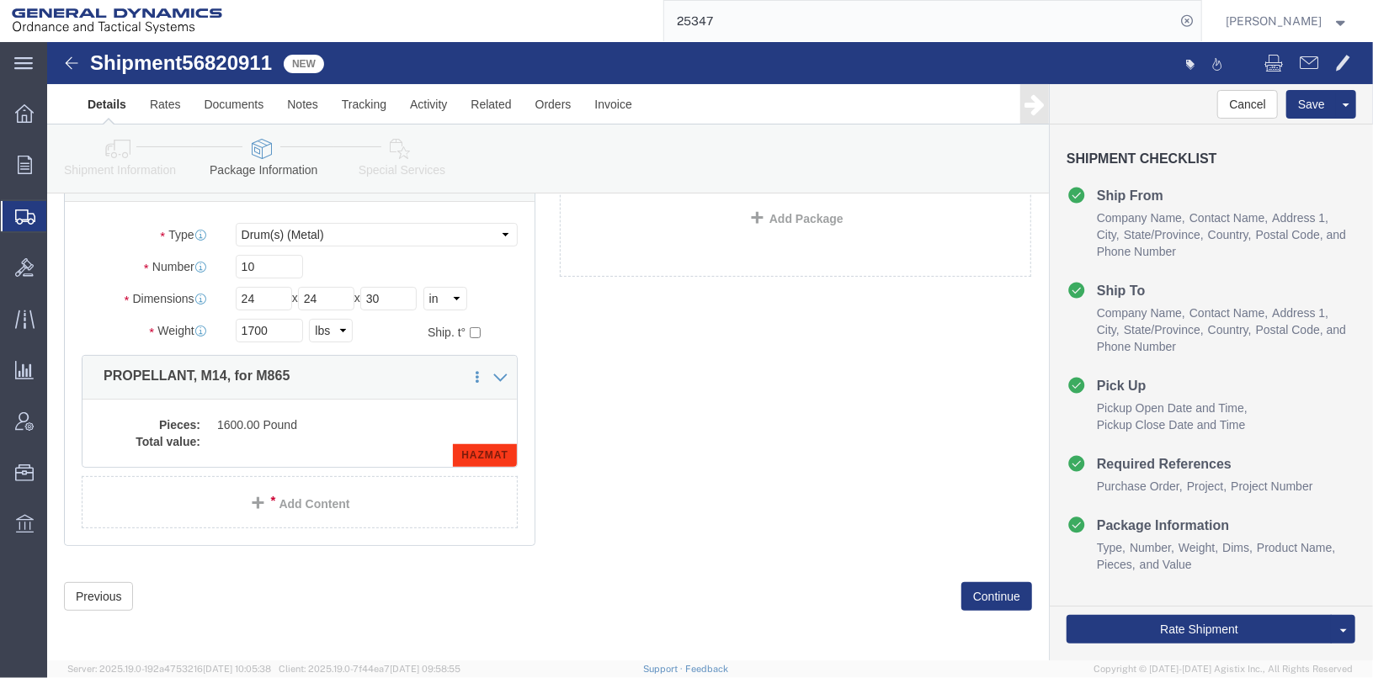
scroll to position [113, 0]
click button "Continue"
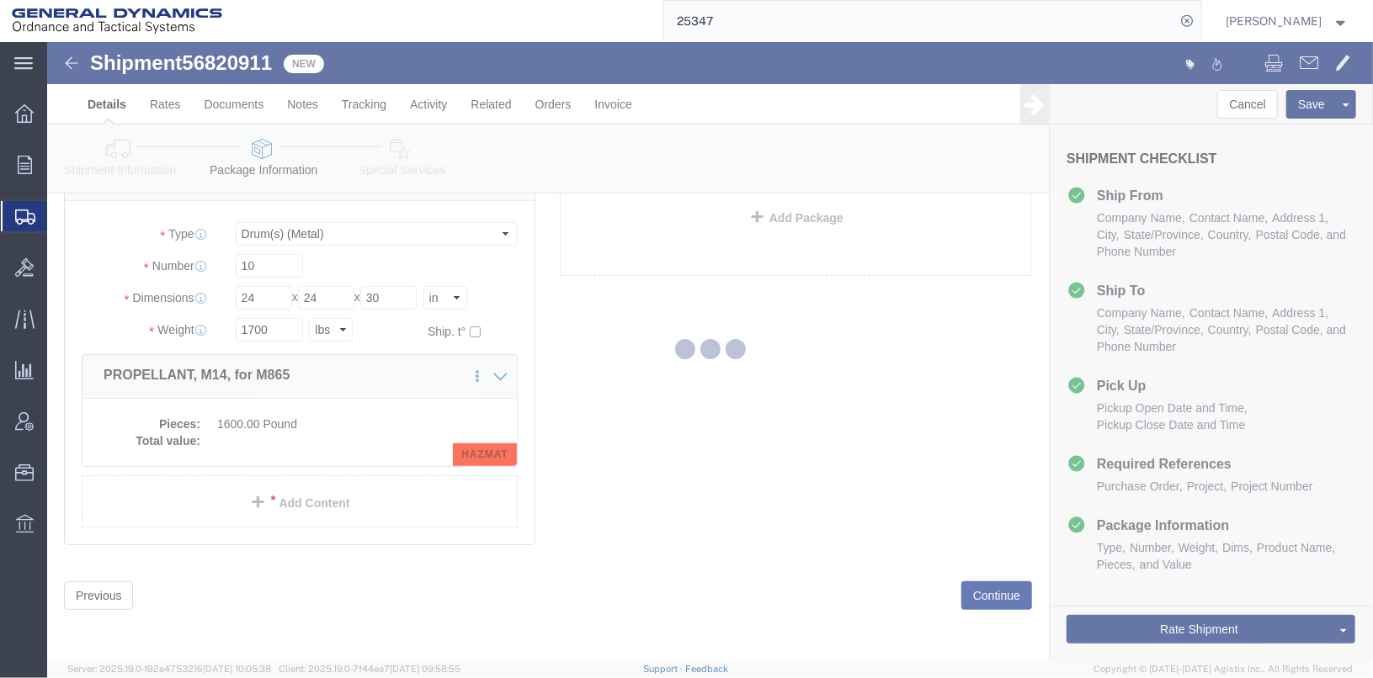
select select
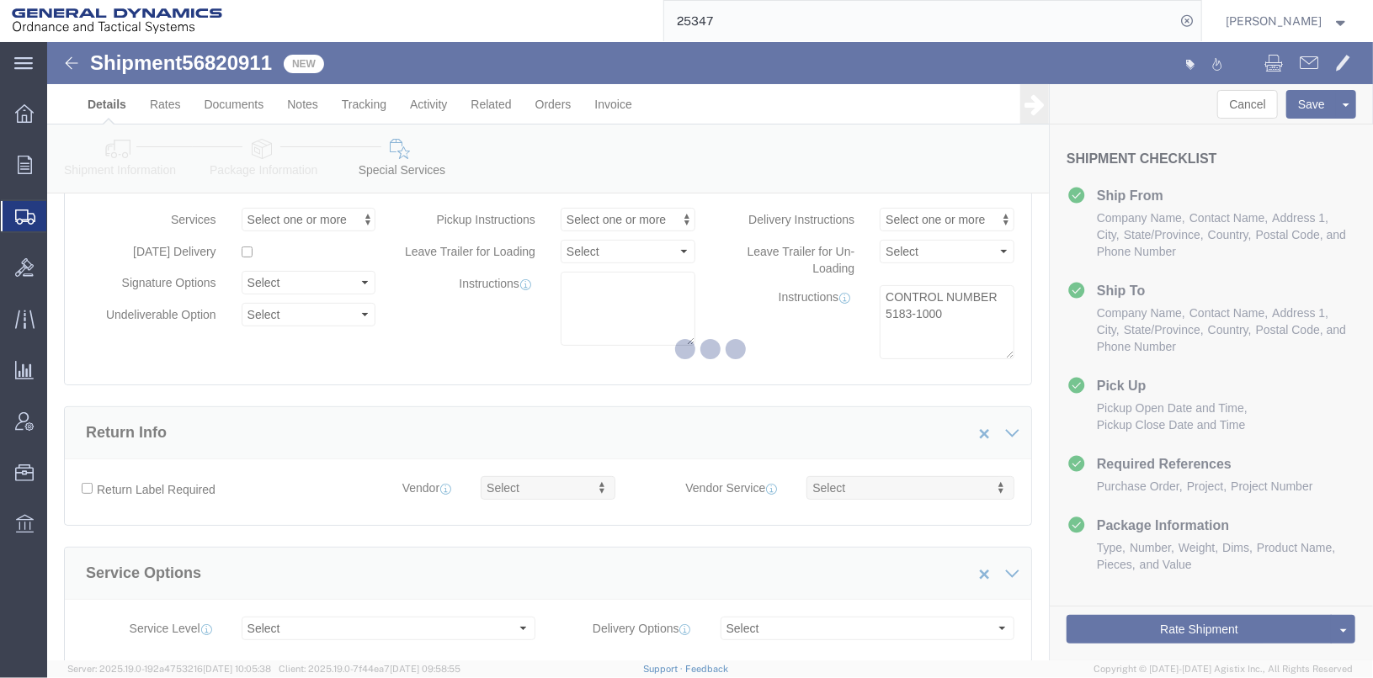
select select "DEPARTMENT"
select select "1763975"
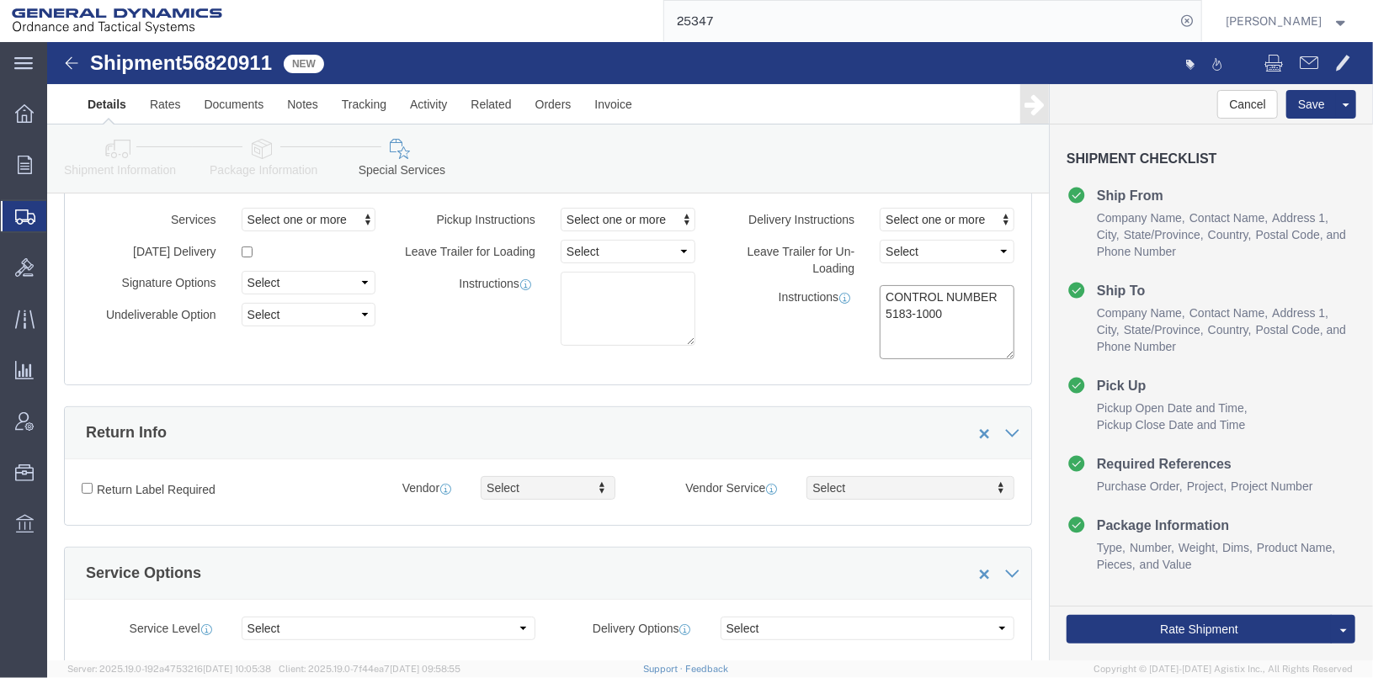
click textarea "CONTROL NUMBER 5183-1000"
drag, startPoint x: 829, startPoint y: 253, endPoint x: 951, endPoint y: 270, distance: 123.3
click textarea "CONTROL NUMBER 5183-1000"
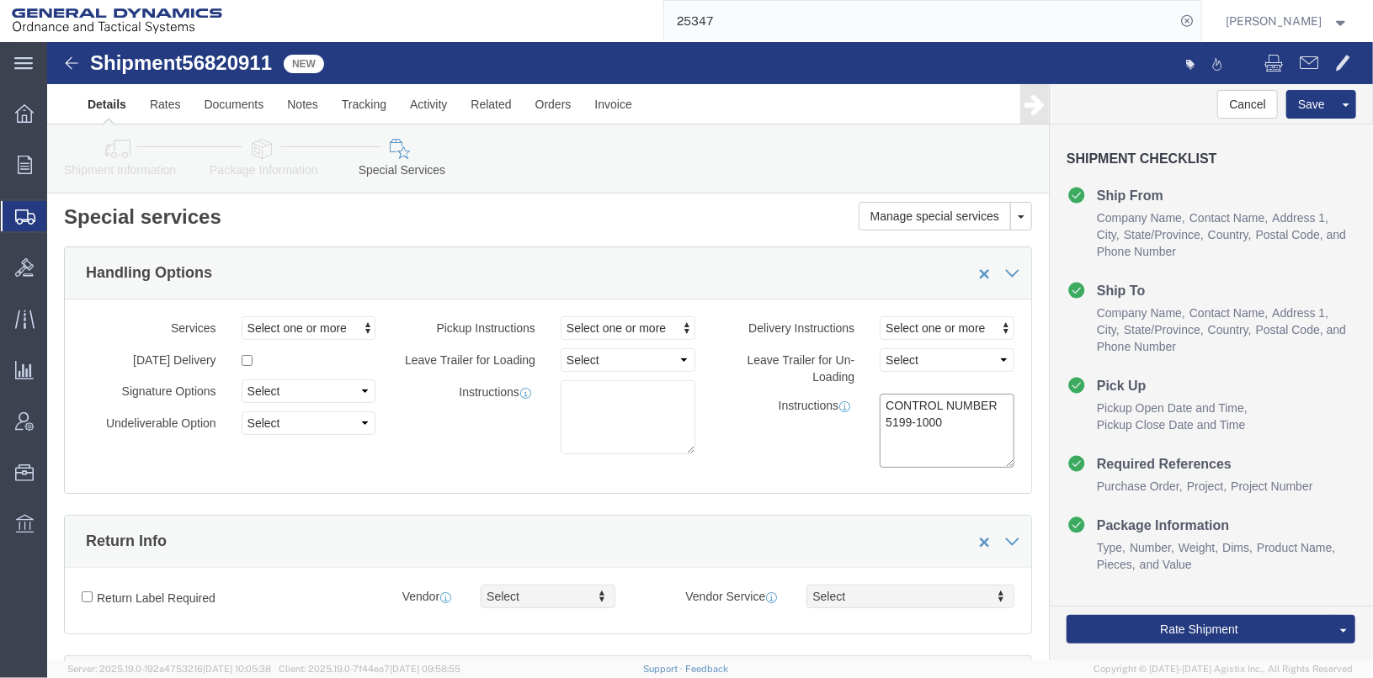
scroll to position [0, 0]
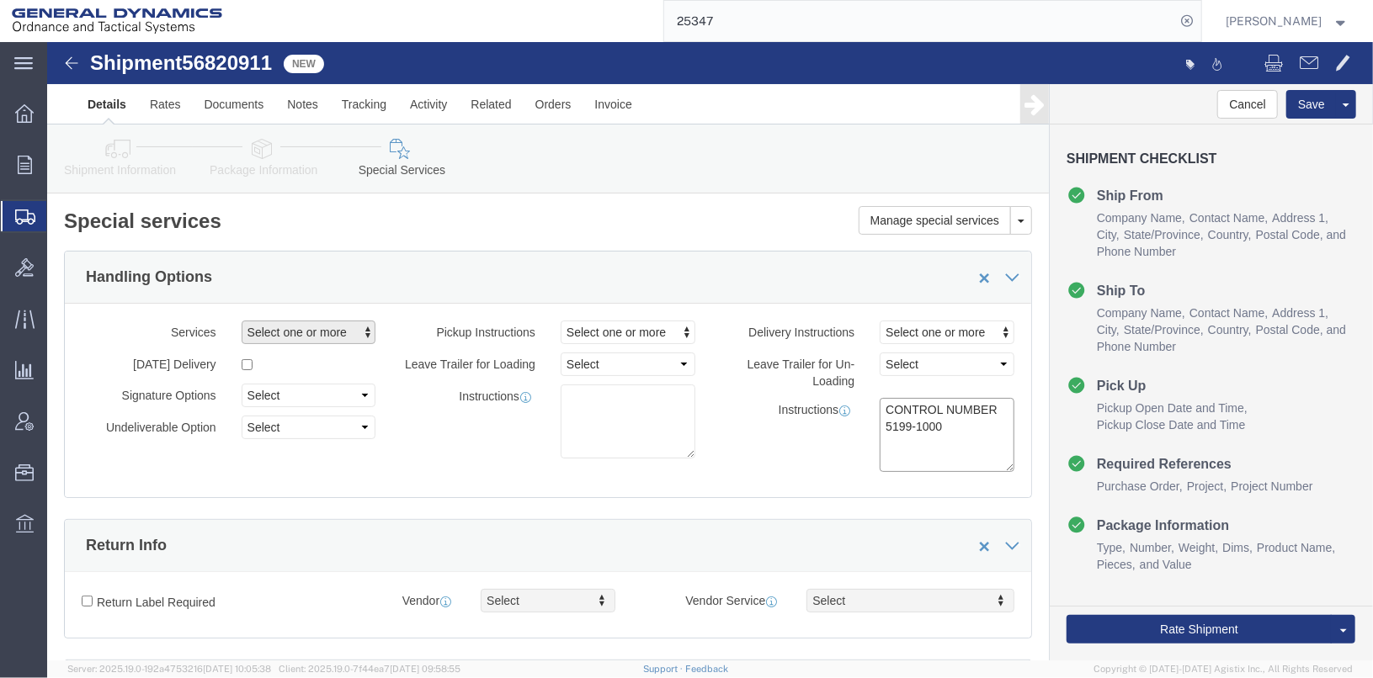
type textarea "CONTROL NUMBER 5199-1000"
click span "Select one or more"
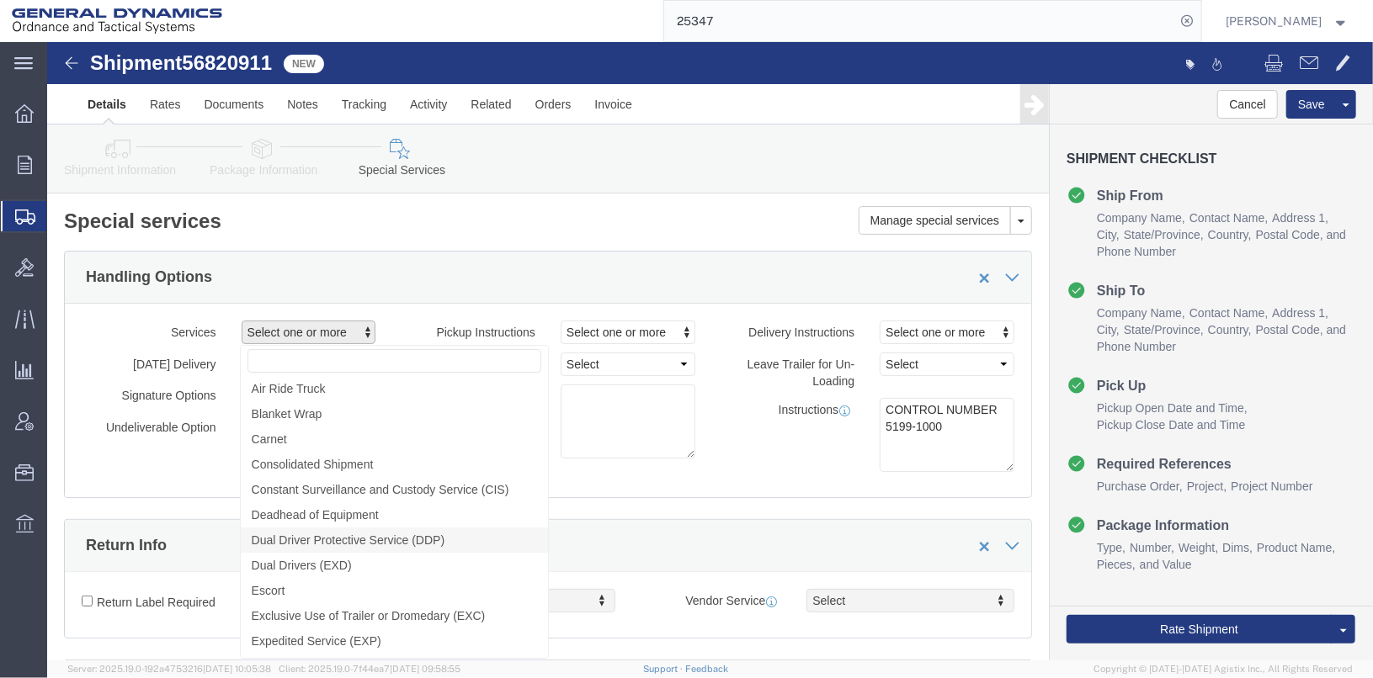
click span "Dual Driver Protective Service (DDP)"
select select "VEHICLE_DUAL_DRIVER_PROT_SERVICE_FLAG"
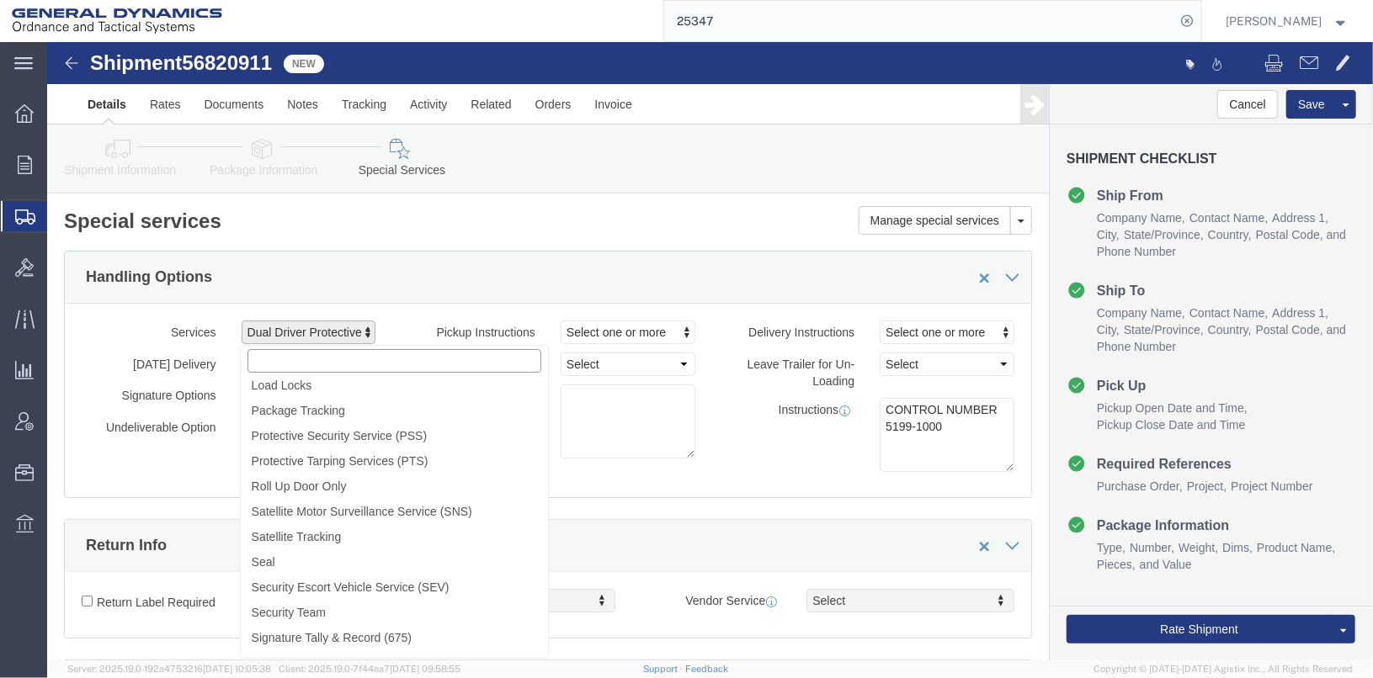
scroll to position [420, 0]
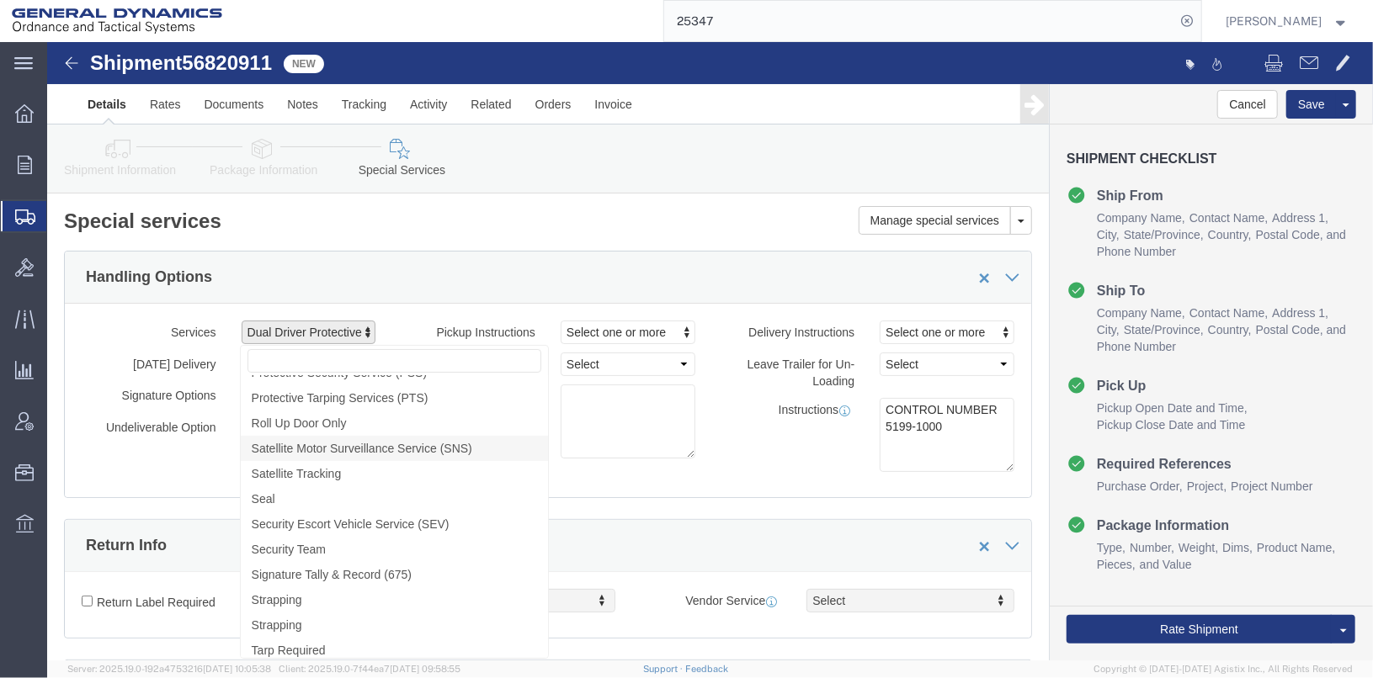
click span "Satellite Motor Surveillance Service (SNS)"
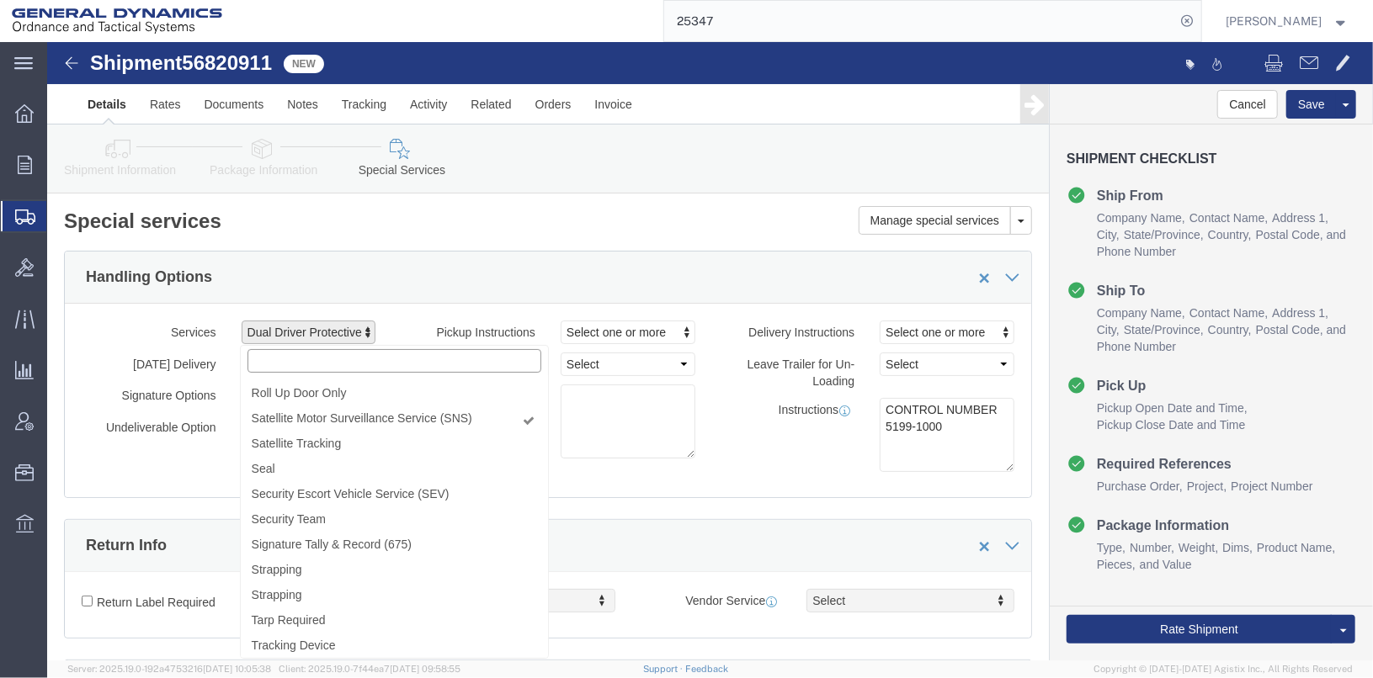
scroll to position [473, 0]
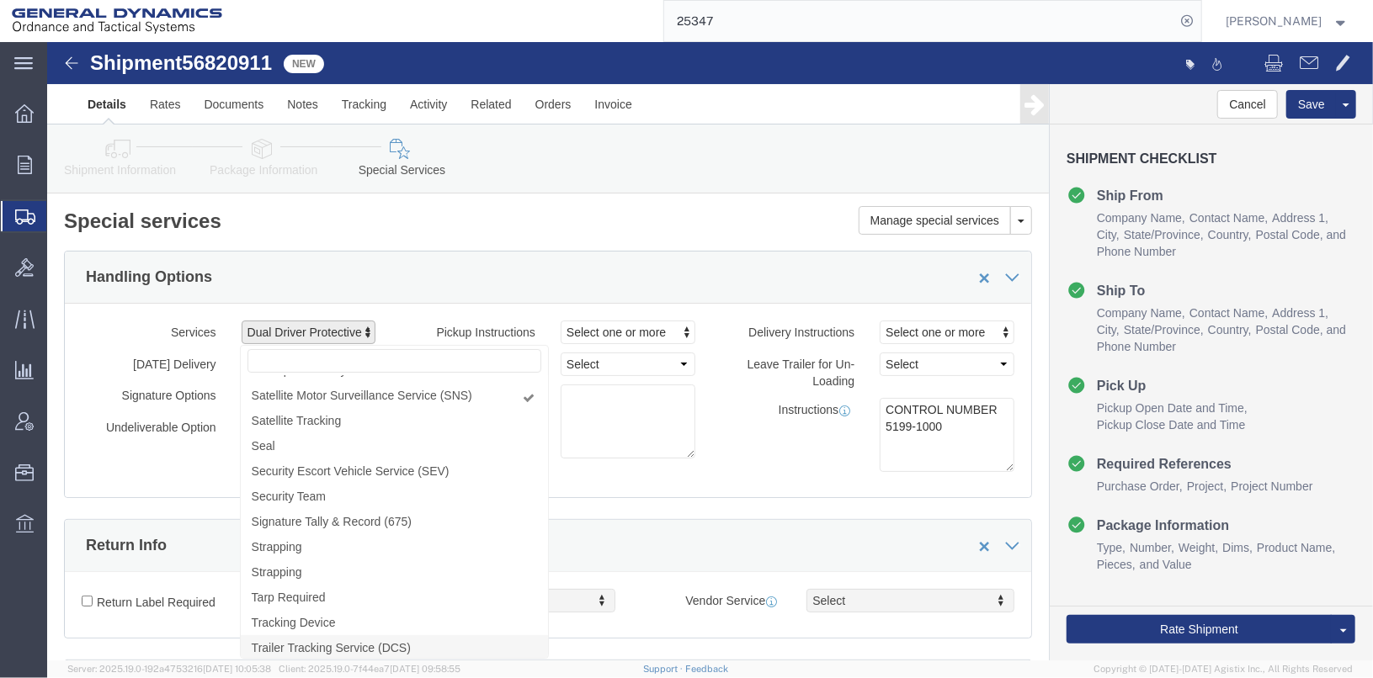
click span "Trailer Tracking Service (DCS)"
click div "Instructions CONTROL NUMBER 5183-1000"
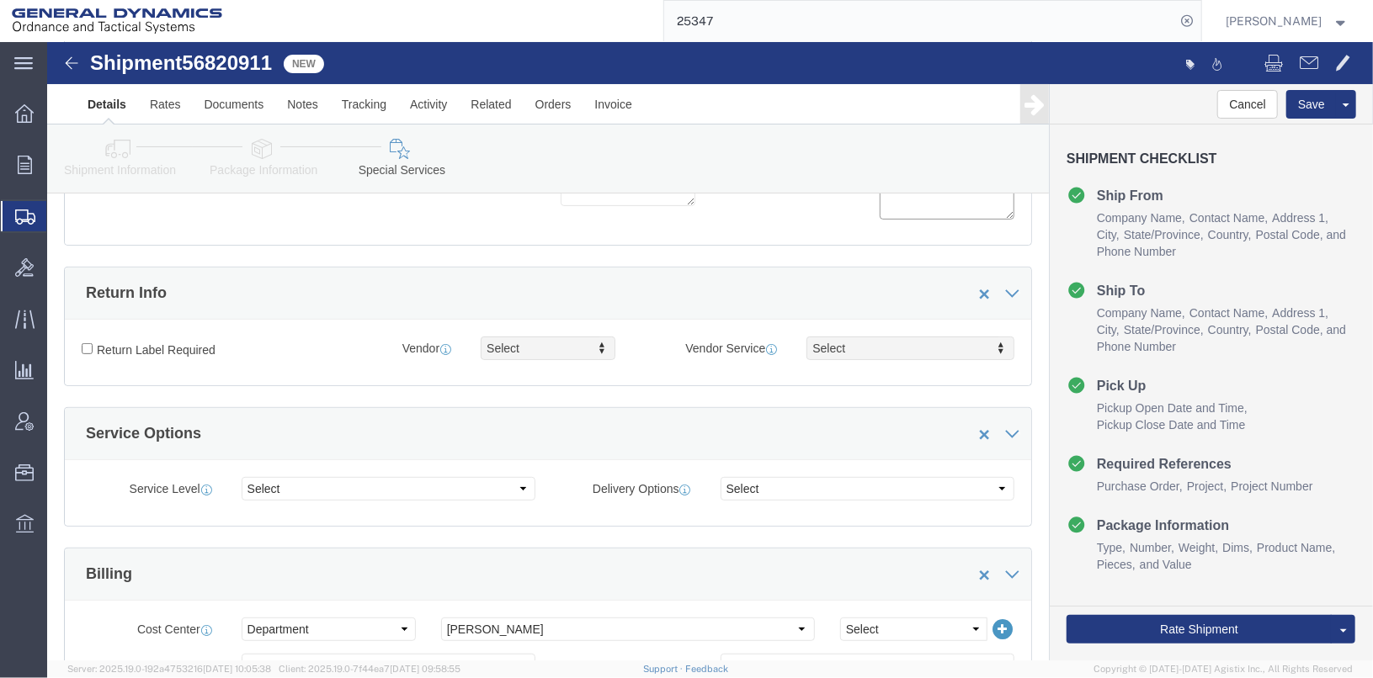
scroll to position [589, 0]
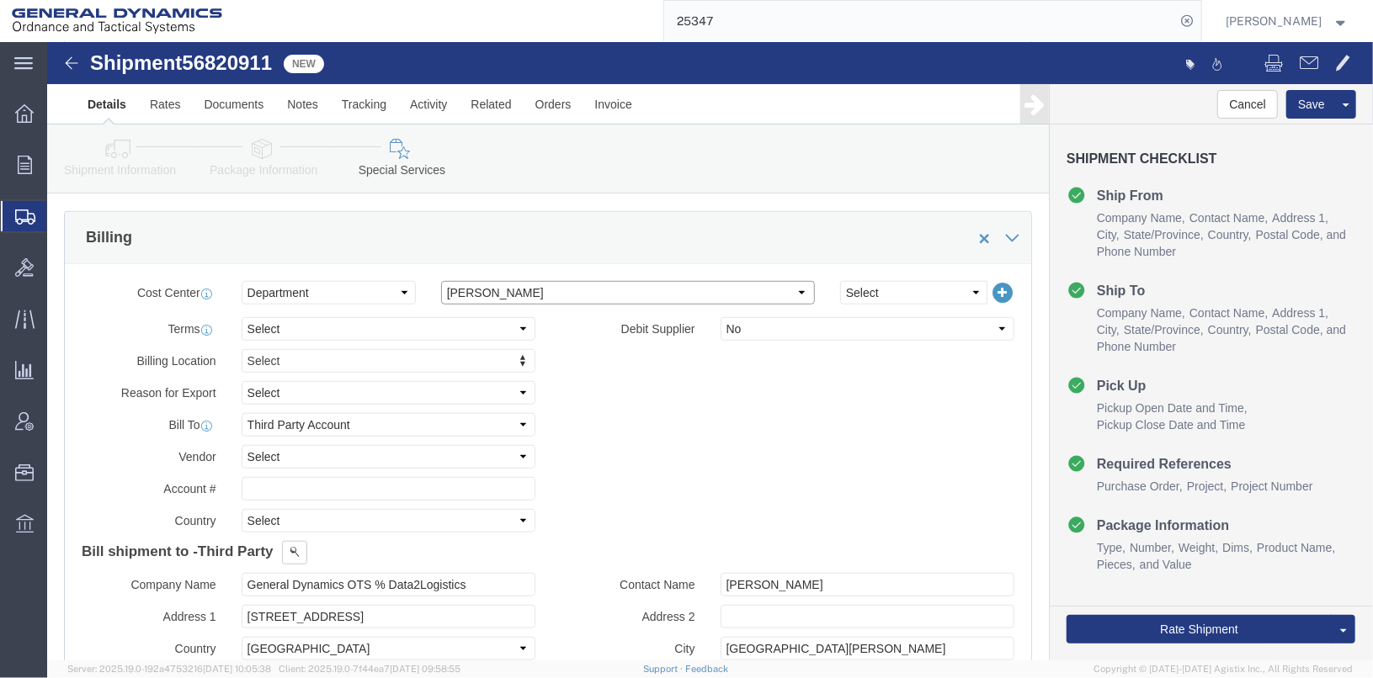
click select "Select [GEOGRAPHIC_DATA] [GEOGRAPHIC_DATA] [GEOGRAPHIC_DATA] [GEOGRAPHIC_DATA] …"
select select "1763983"
click select "Select [GEOGRAPHIC_DATA] [GEOGRAPHIC_DATA] [GEOGRAPHIC_DATA] [GEOGRAPHIC_DATA] …"
click select "Select Recipient Account Sender/Shipper Third Party Account"
select select "SHIP"
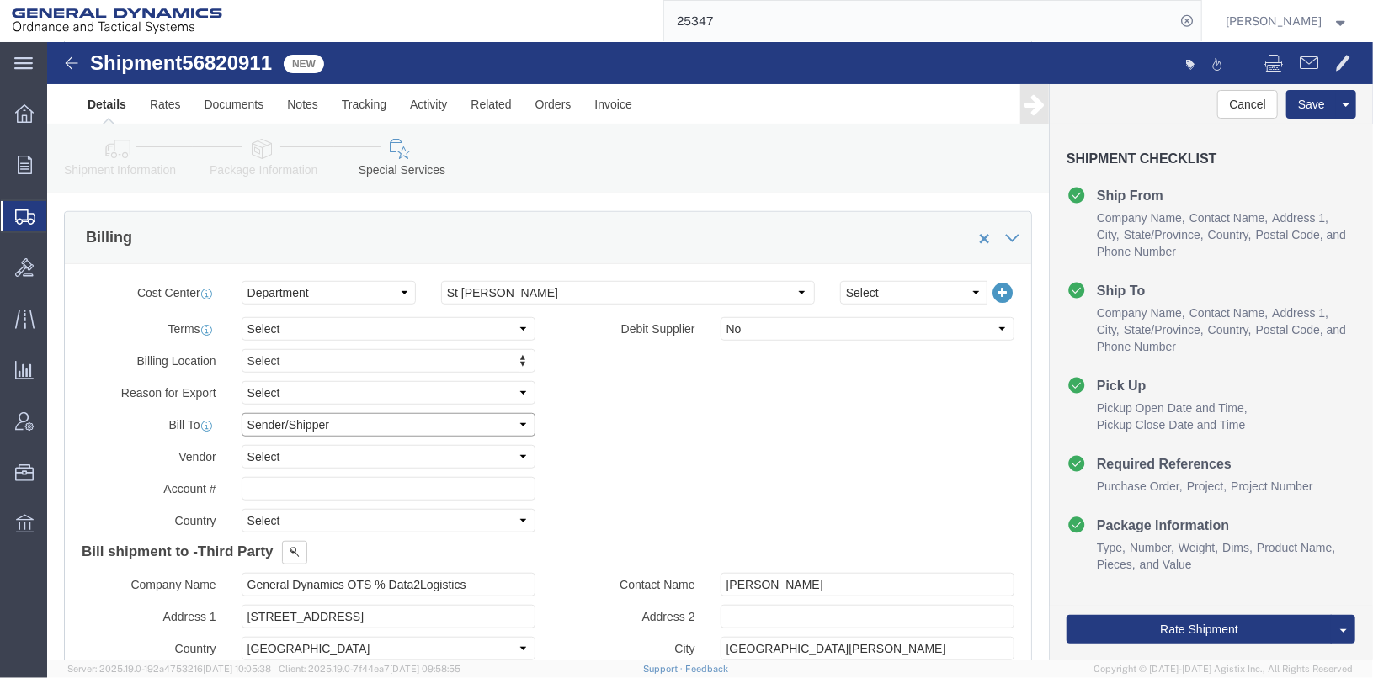
click select "Select Recipient Account Sender/Shipper Third Party Account"
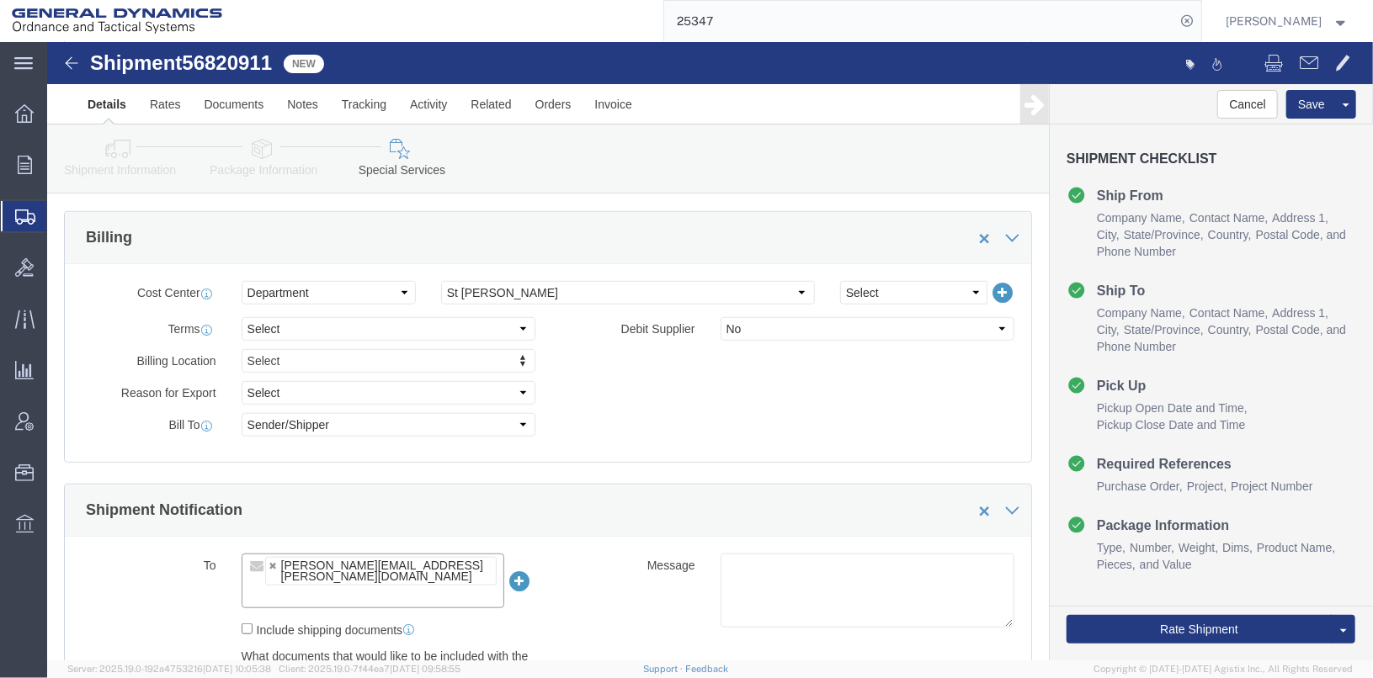
click input "text"
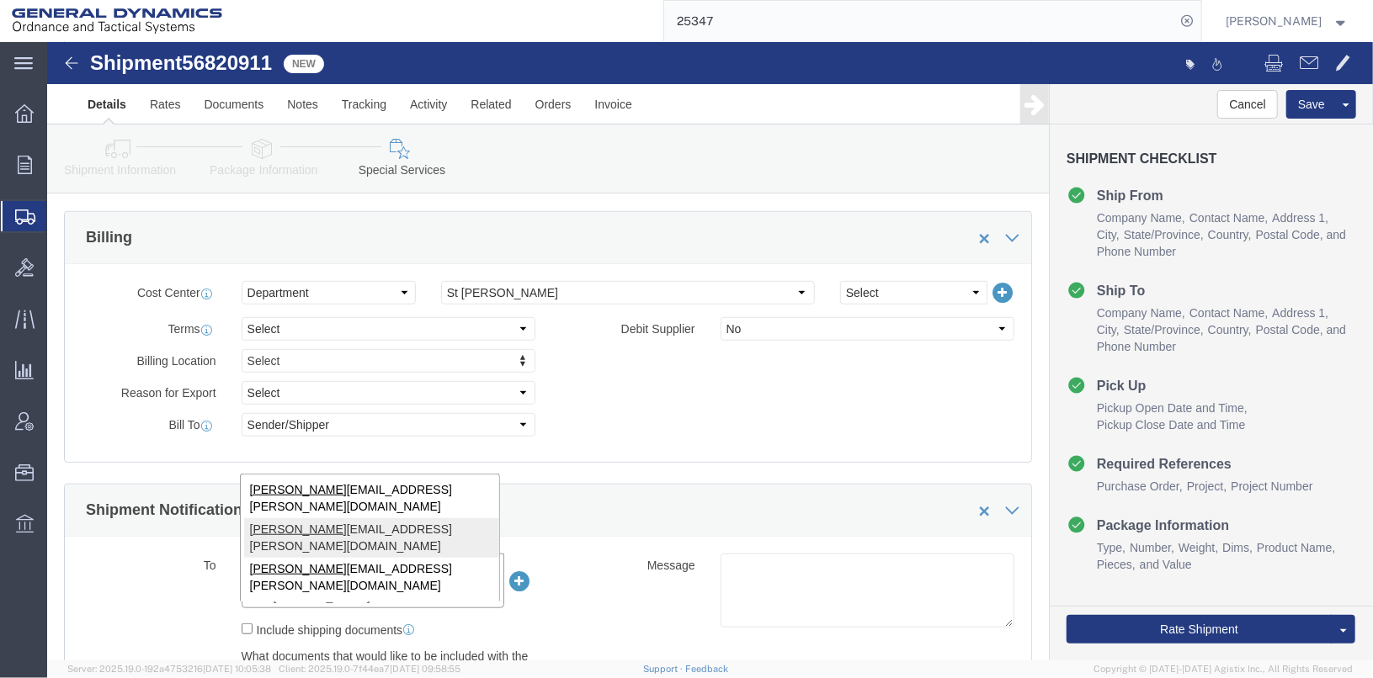
type input "[PERSON_NAME]"
type input "[PERSON_NAME][EMAIL_ADDRESS][PERSON_NAME][DOMAIN_NAME],[PERSON_NAME][DOMAIN_NAM…"
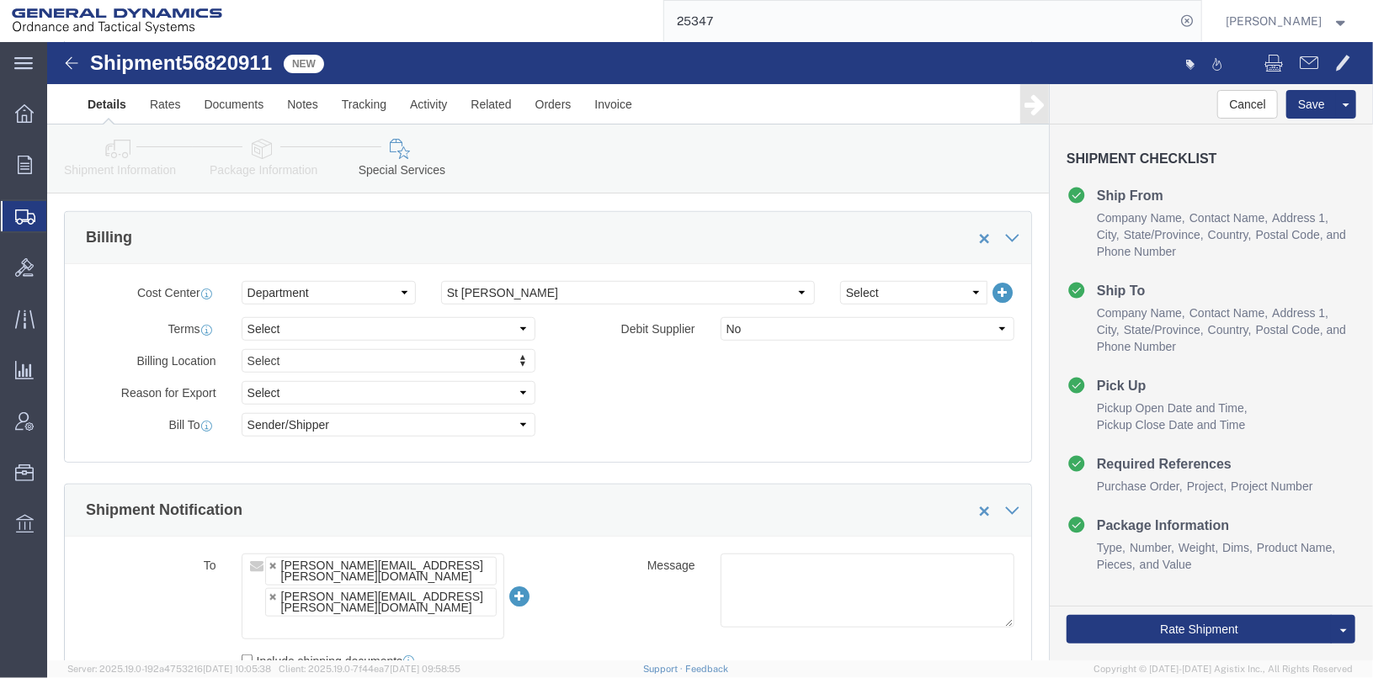
click icon
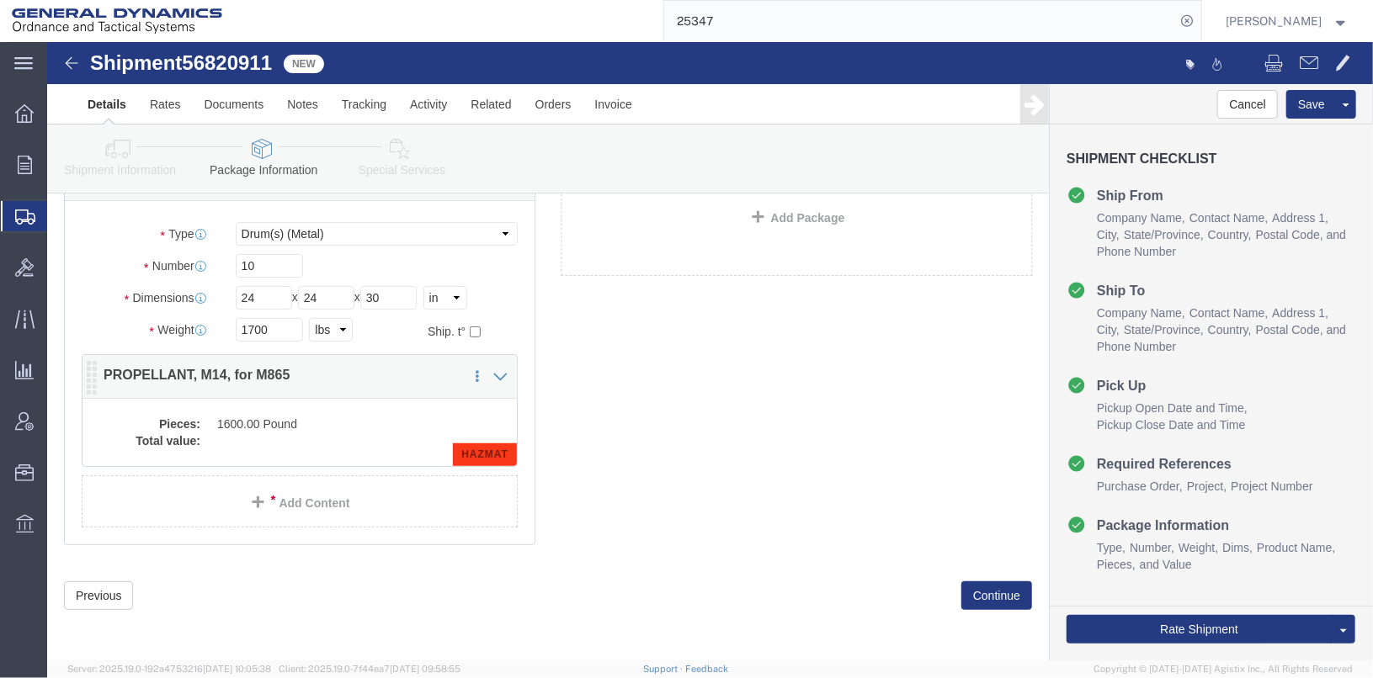
click dd "1600.00 Pound"
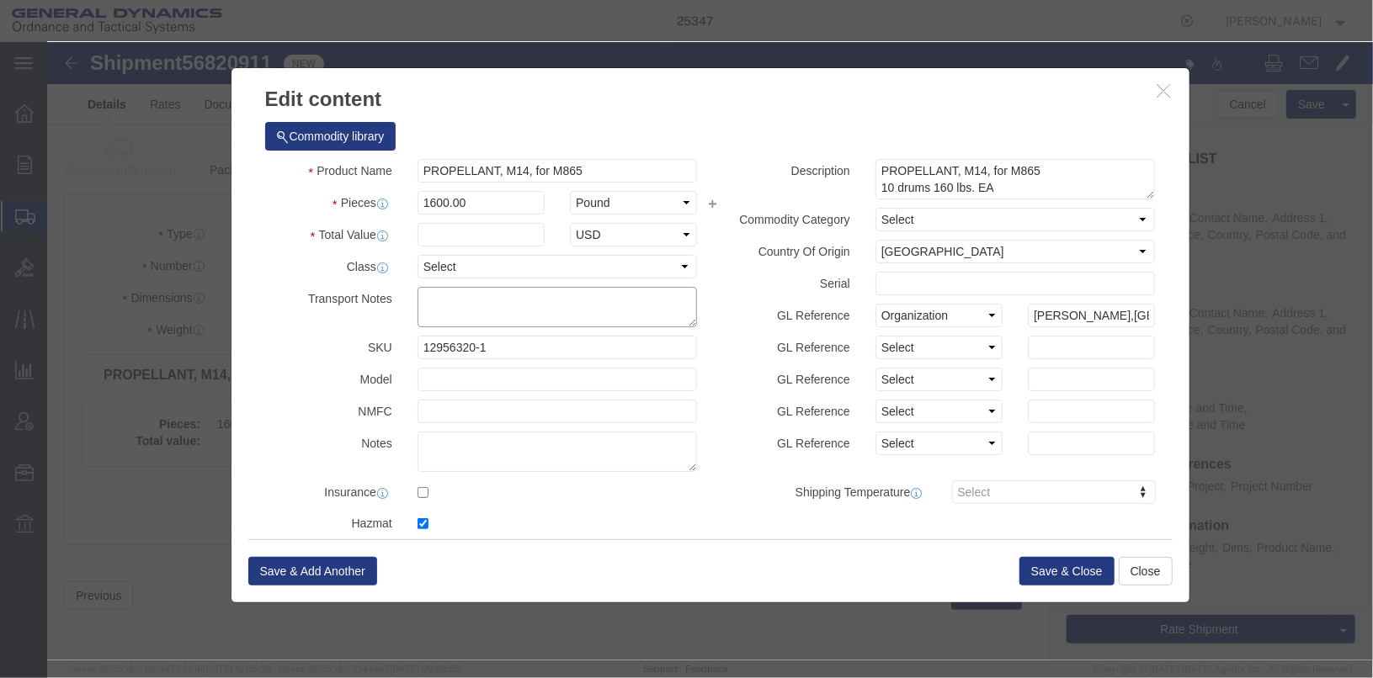
paste textarea "CONTROL NUMBER 5199-1000"
type textarea "CONTROL NUMBER 5199-1000"
click label "Serial"
click textarea "PROPELLANT, M14, for M865 10 drums 160 lbs. EA LOT BSO21L-G73606"
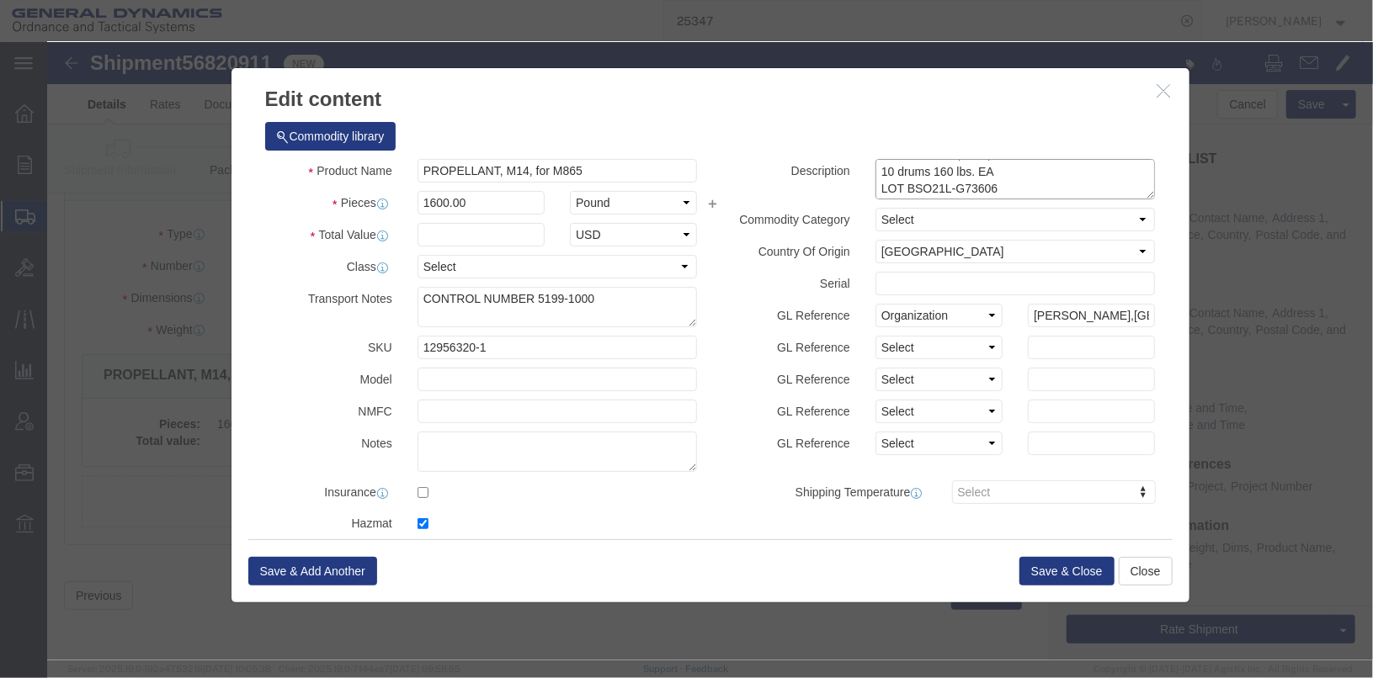
click textarea "PROPELLANT, M14, for M865 10 drums 160 lbs. EA LOT BSO21L-G73606"
paste textarea "CONTROL NUMBER 5199-1000"
type textarea "PROPELLANT, M14, for M865 10 drums 160 lbs. EA LOT BSO21L-G73606 CONTROL NUMBER…"
click button "Save & Close"
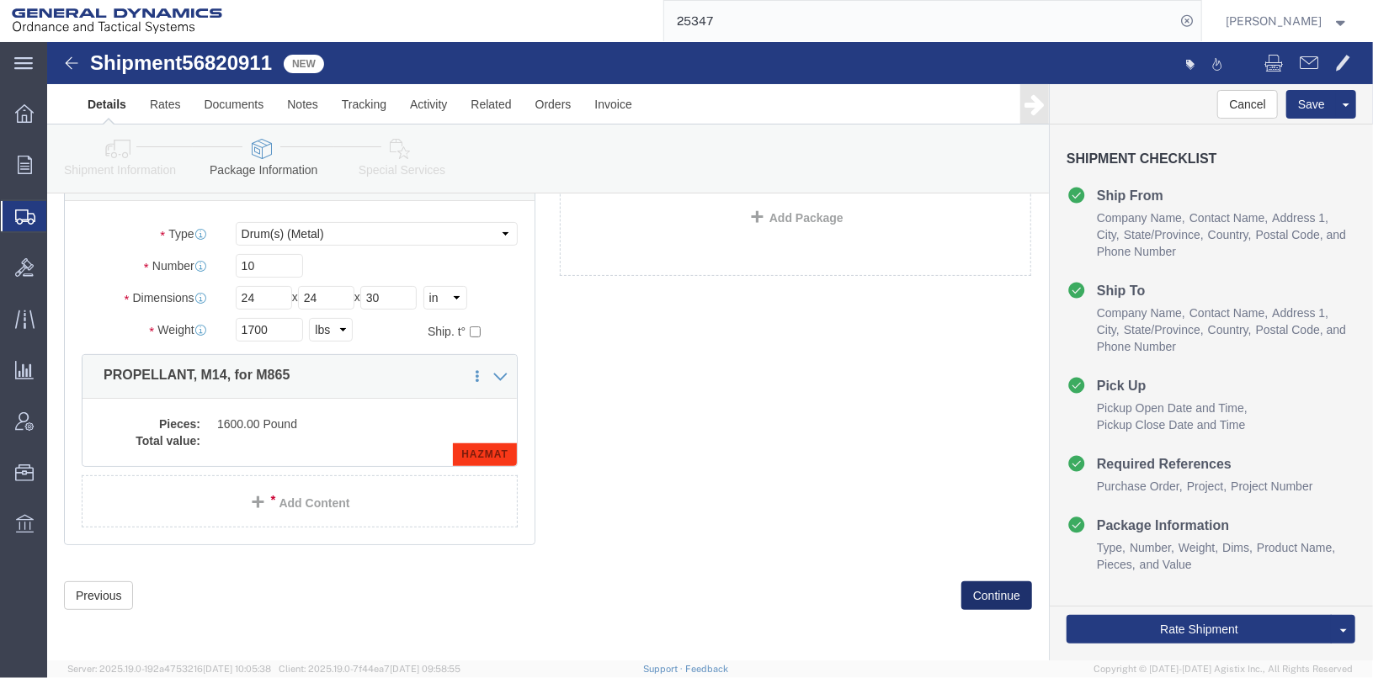
click button "Continue"
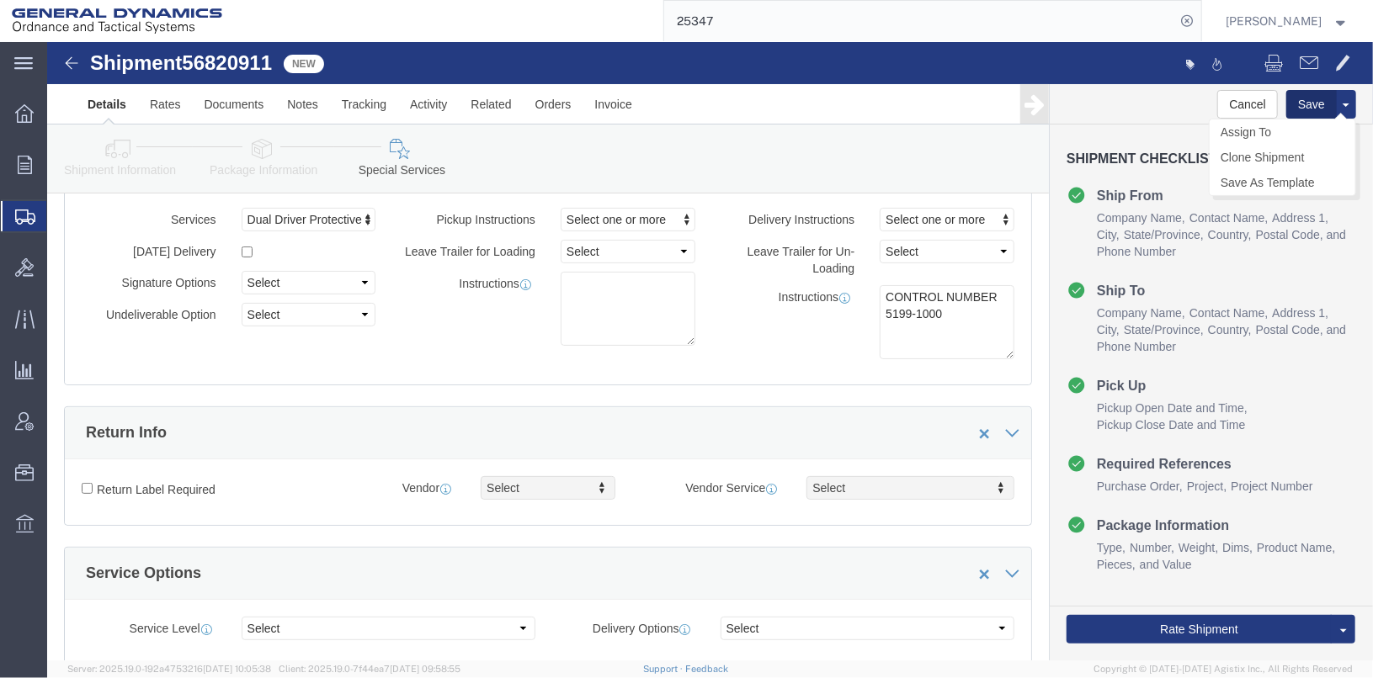
click button "Save"
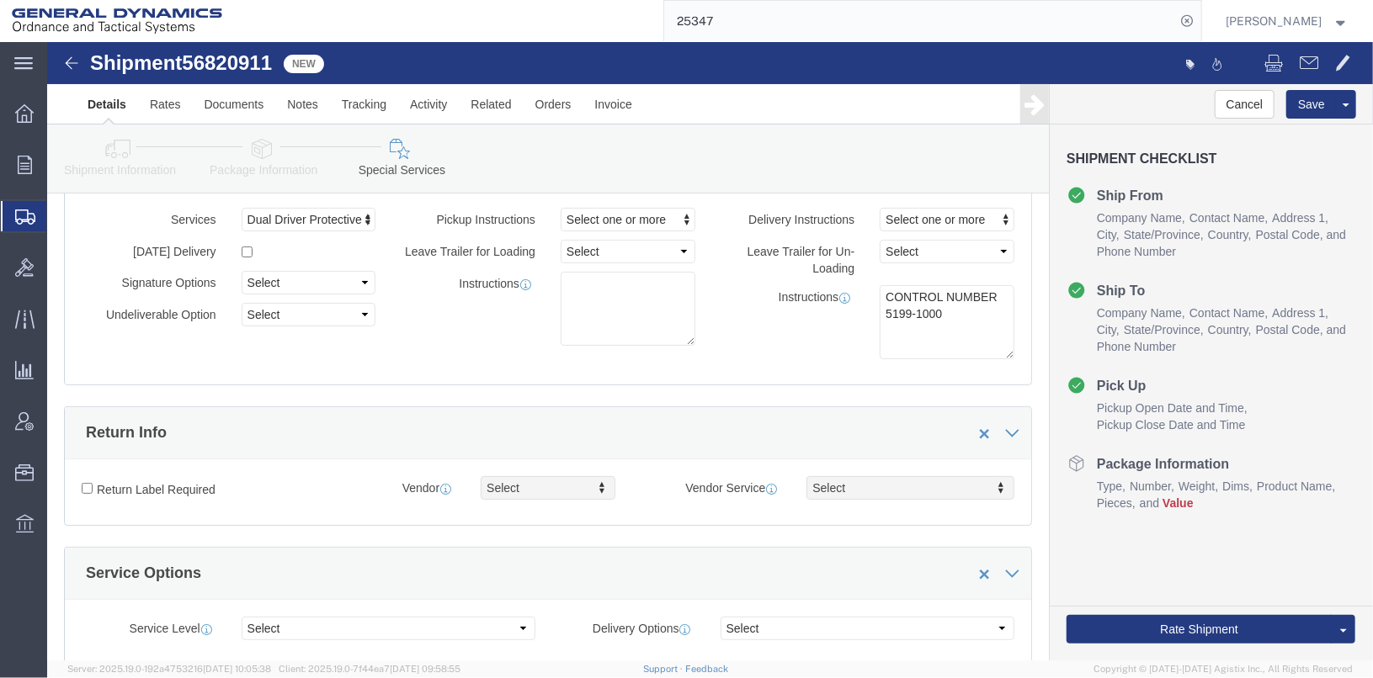
click icon
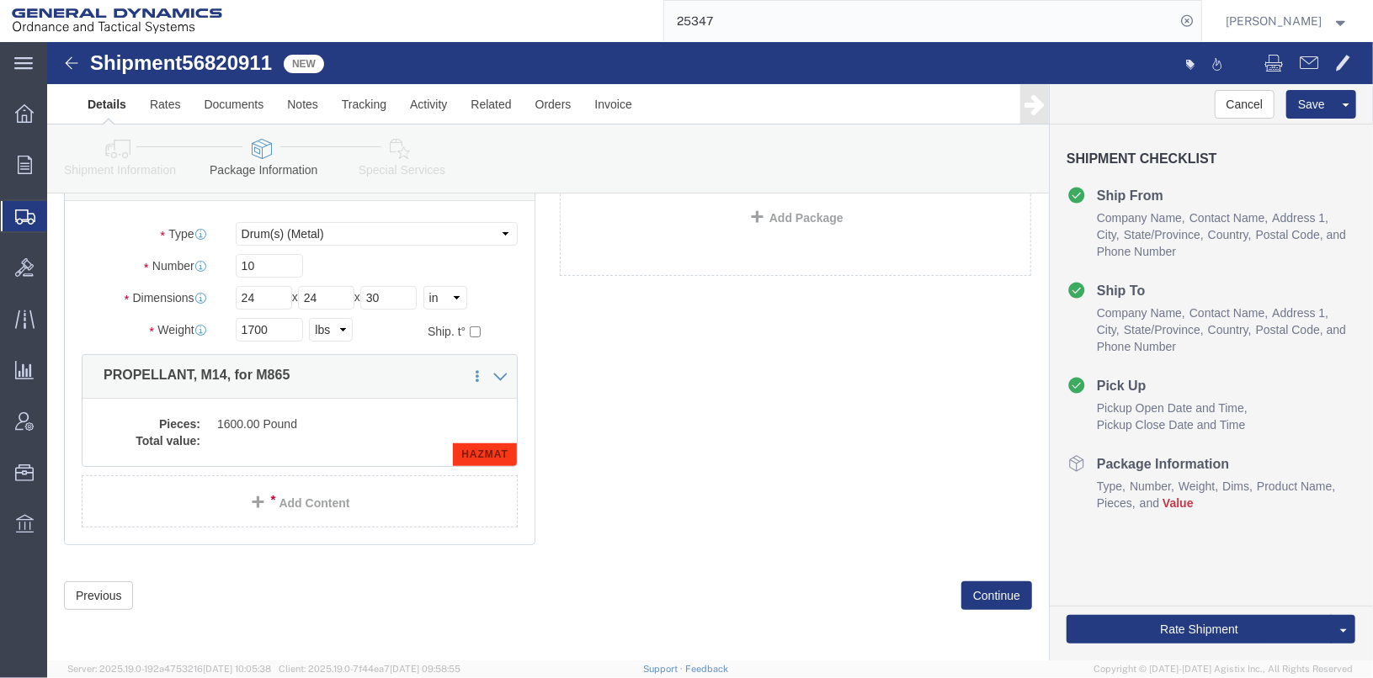
click link "Shipment Information"
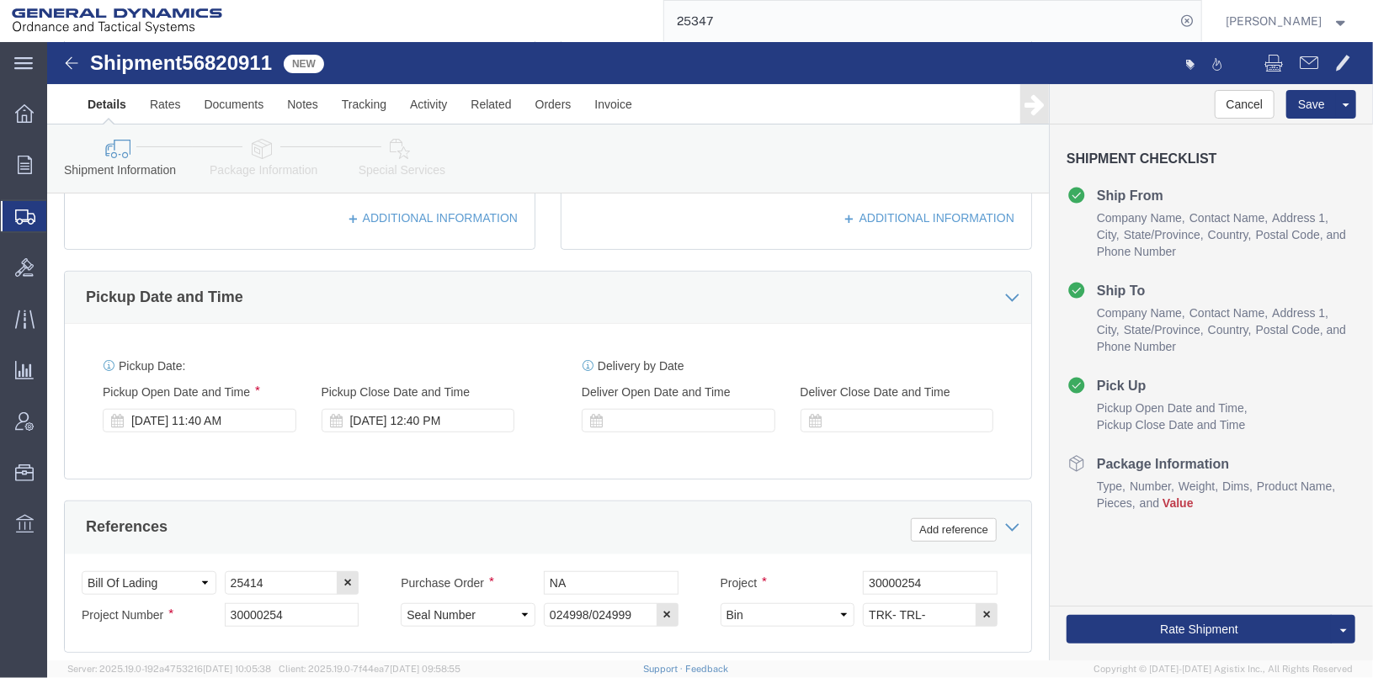
scroll to position [534, 0]
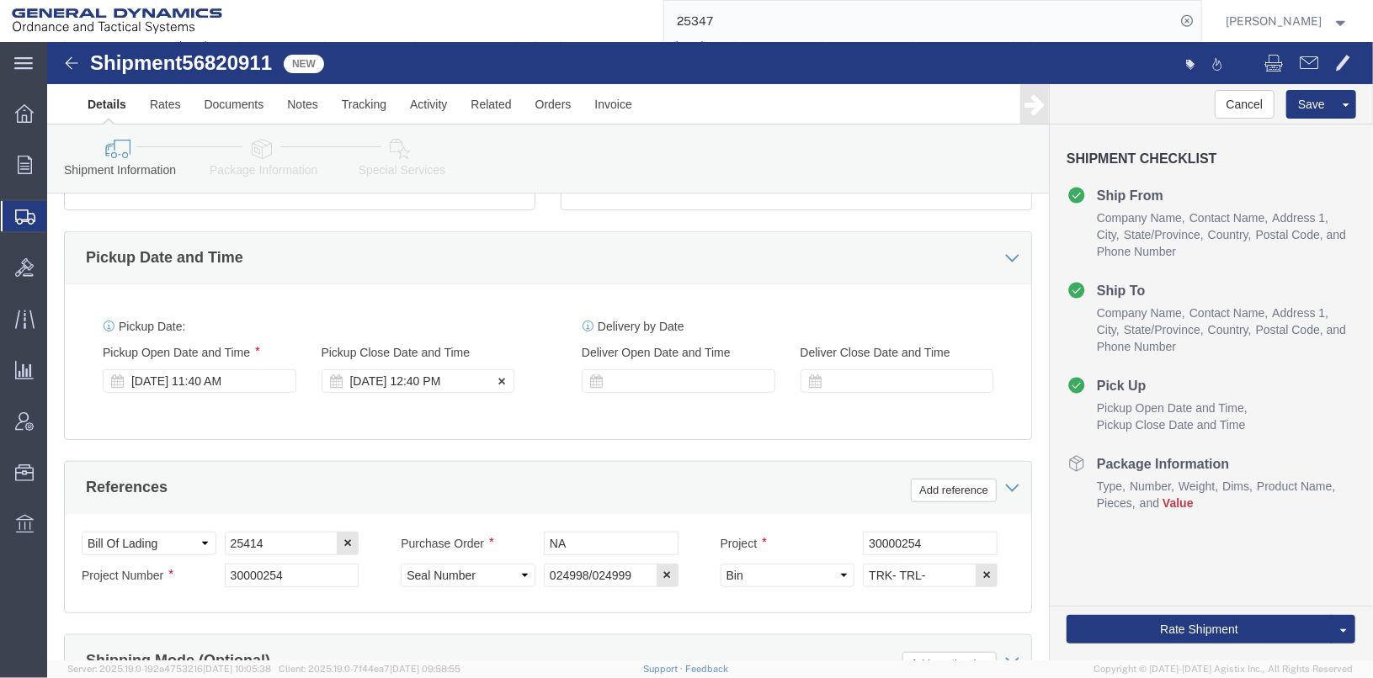
click div "[DATE] 12:40 PM"
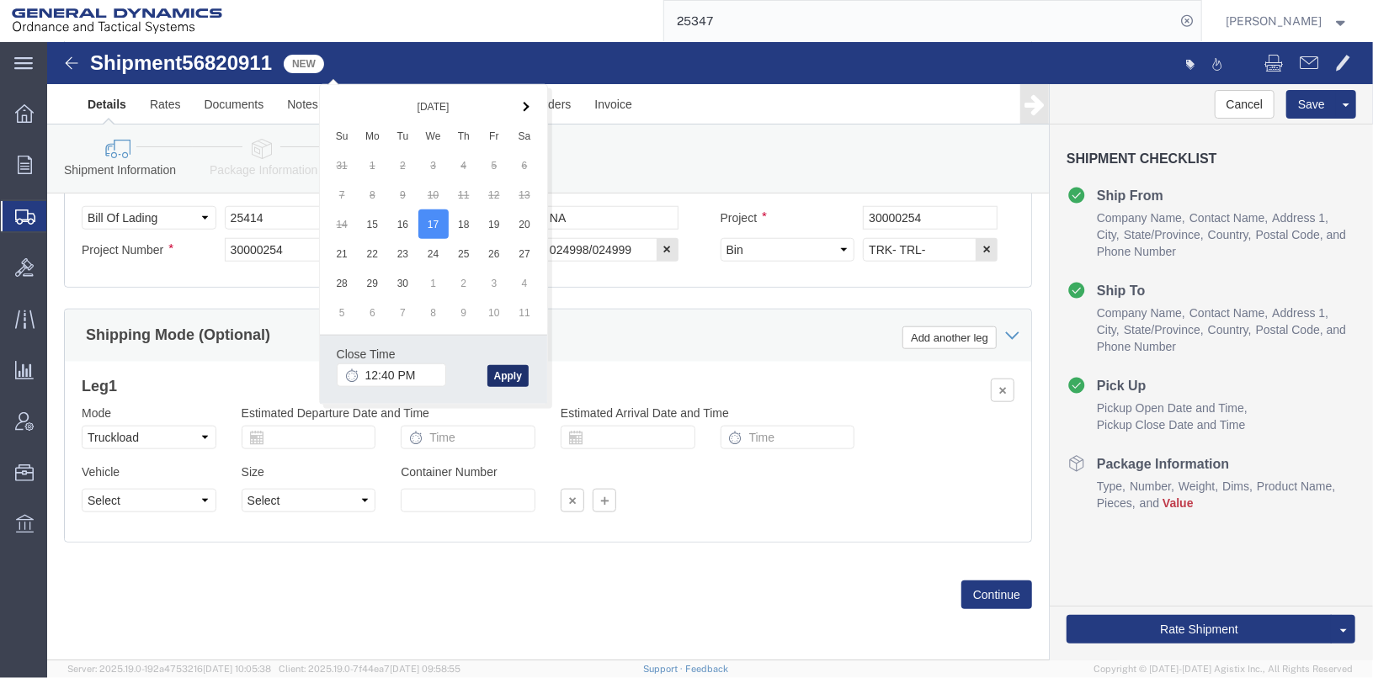
click button "Apply"
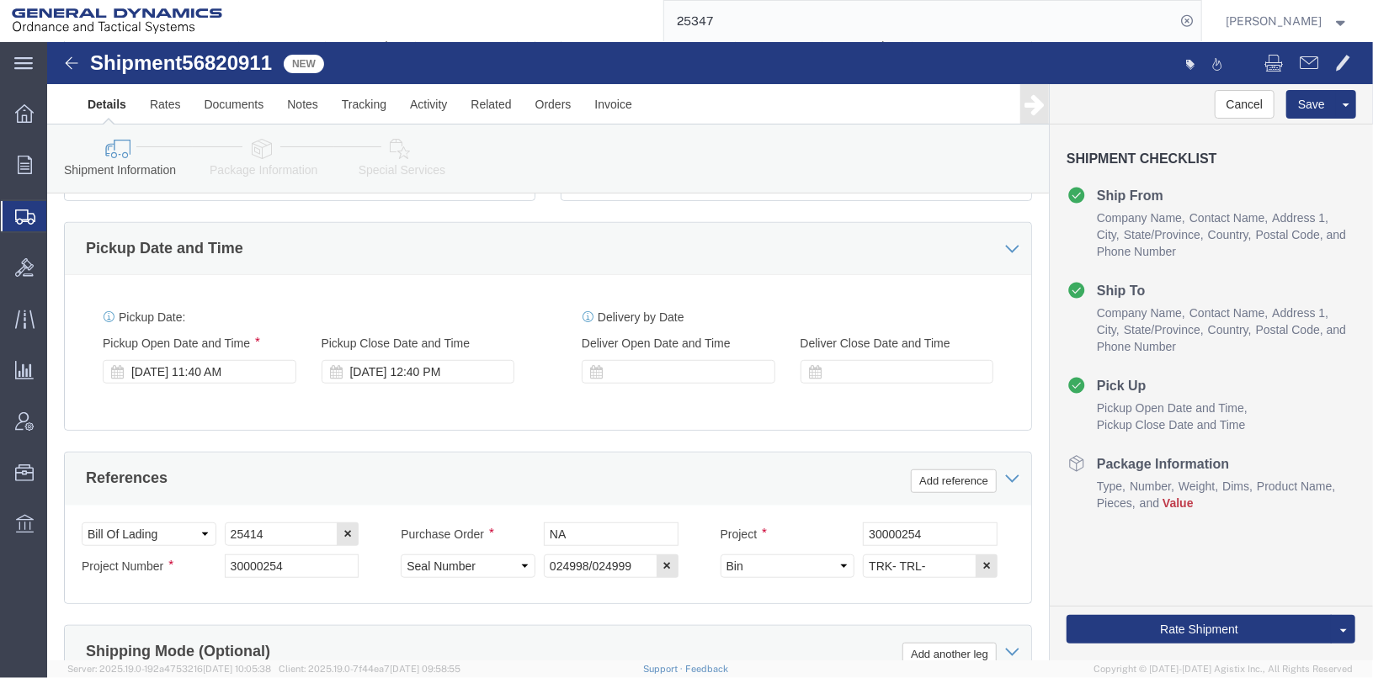
scroll to position [532, 0]
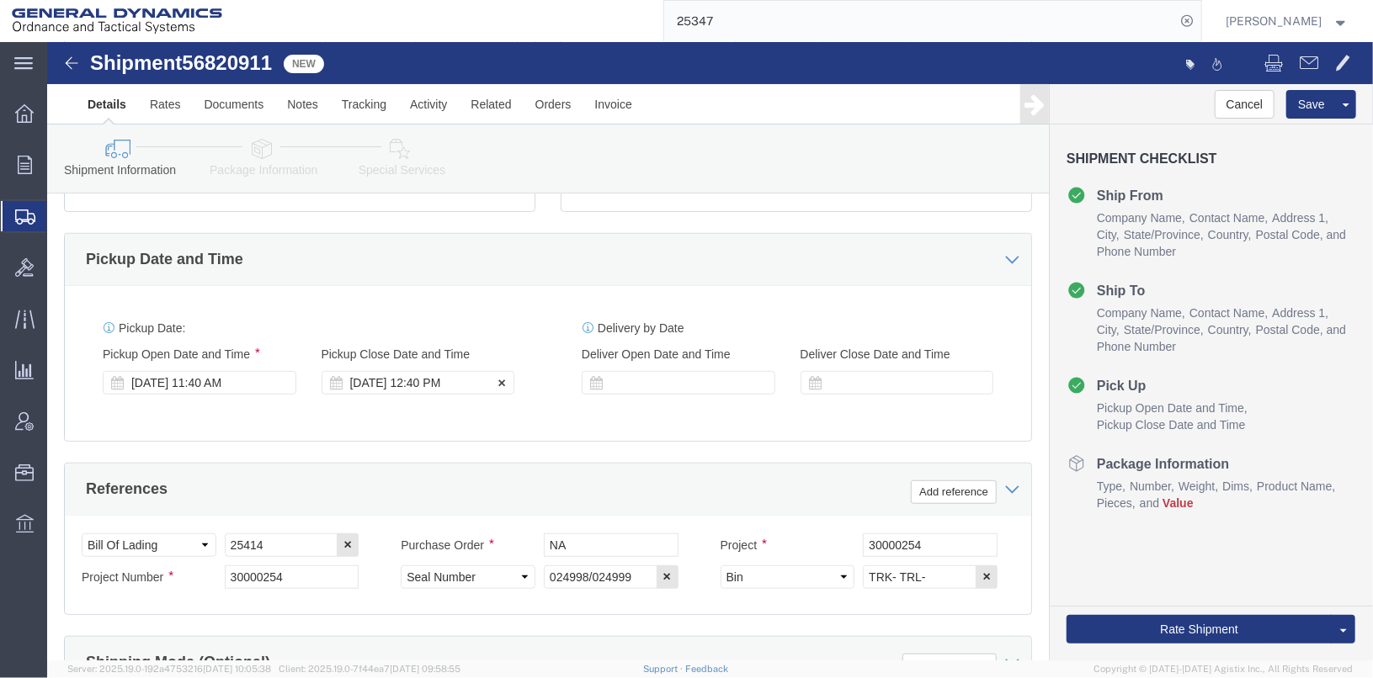
click div "[DATE] 12:40 PM"
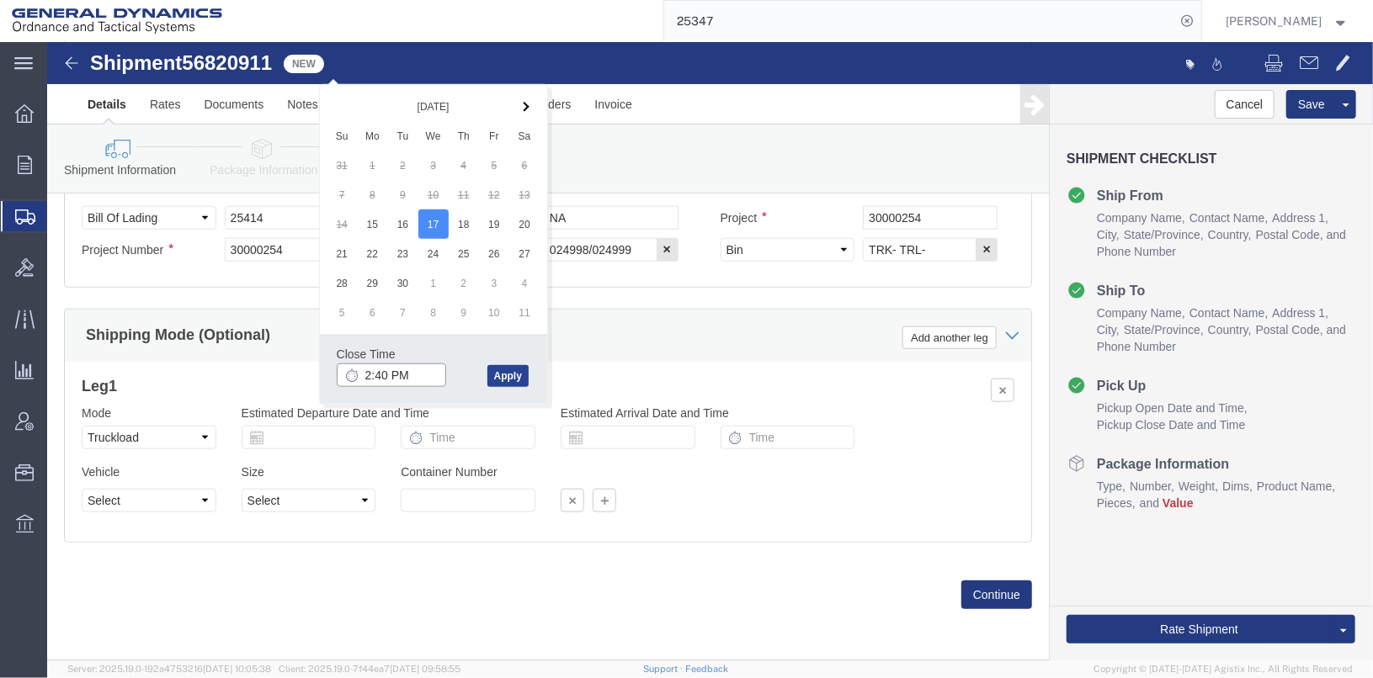
type input "2:40 PM"
click button "Apply"
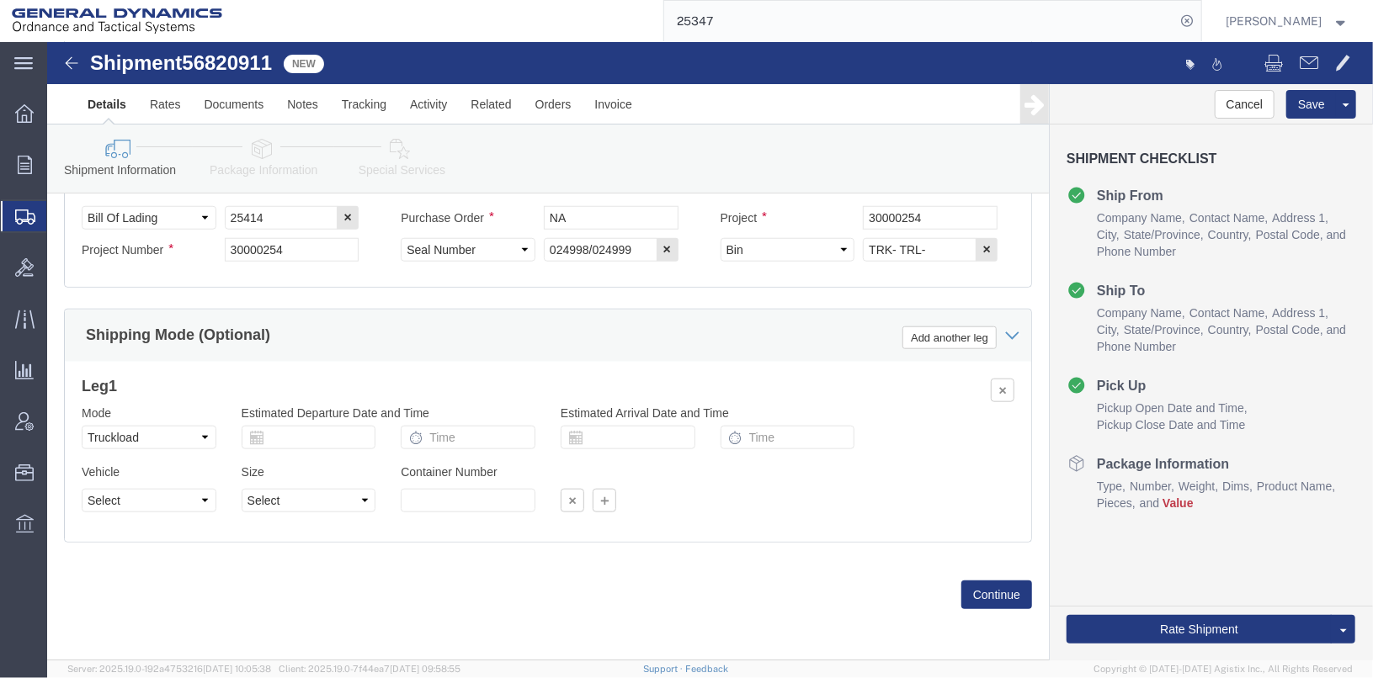
scroll to position [532, 0]
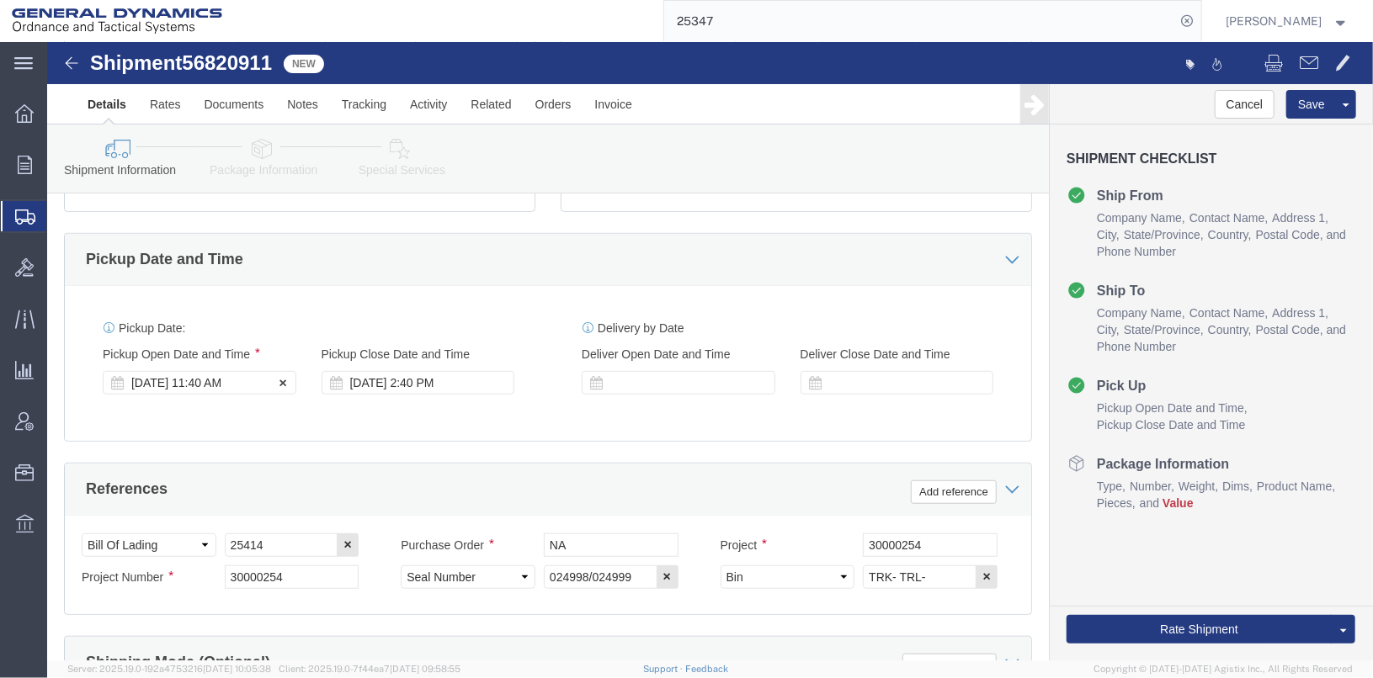
click div "[DATE] 11:40 AM"
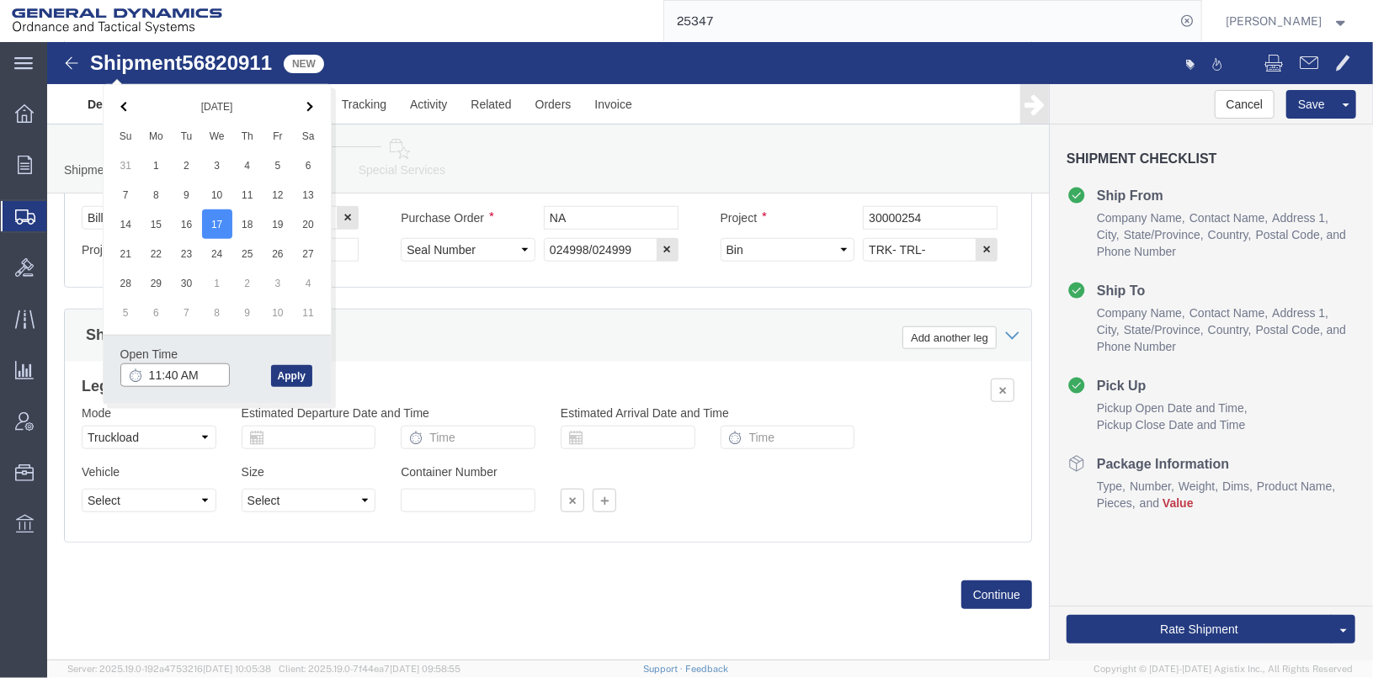
click input "11:40 AM"
type input "7:40 AM"
click button "Apply"
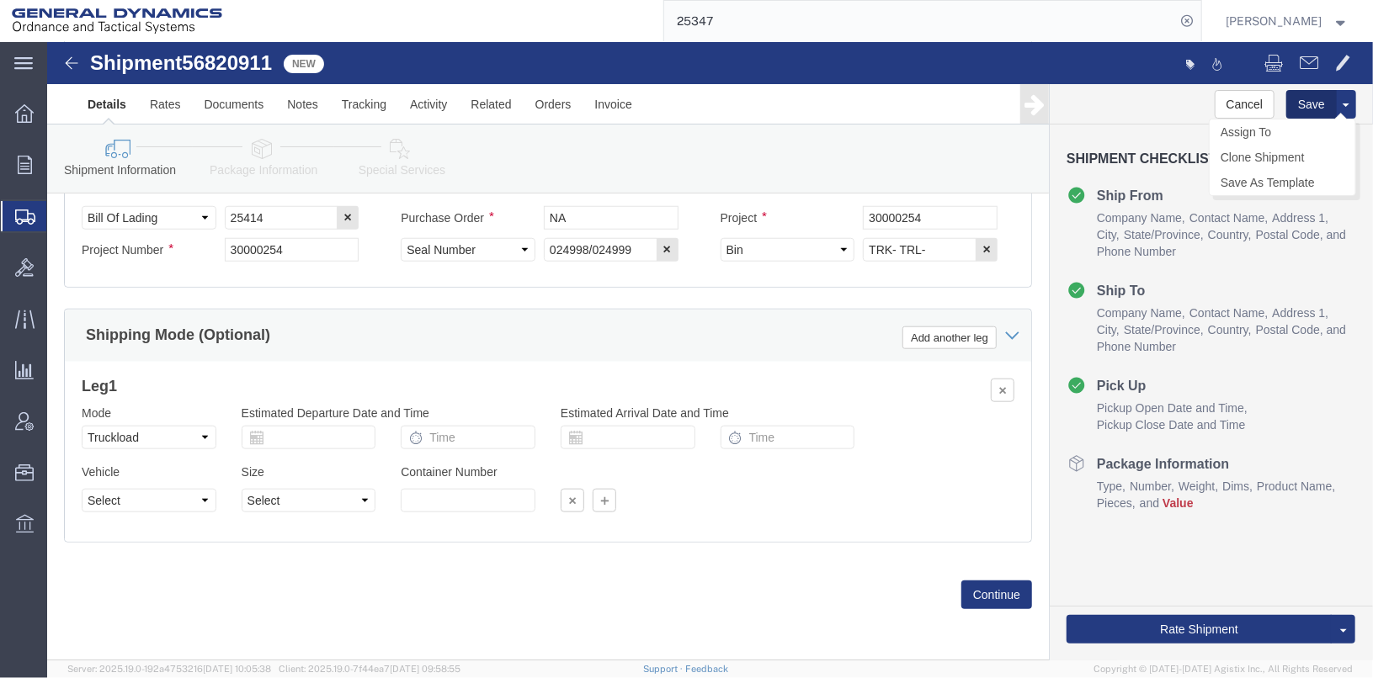
click button "Save"
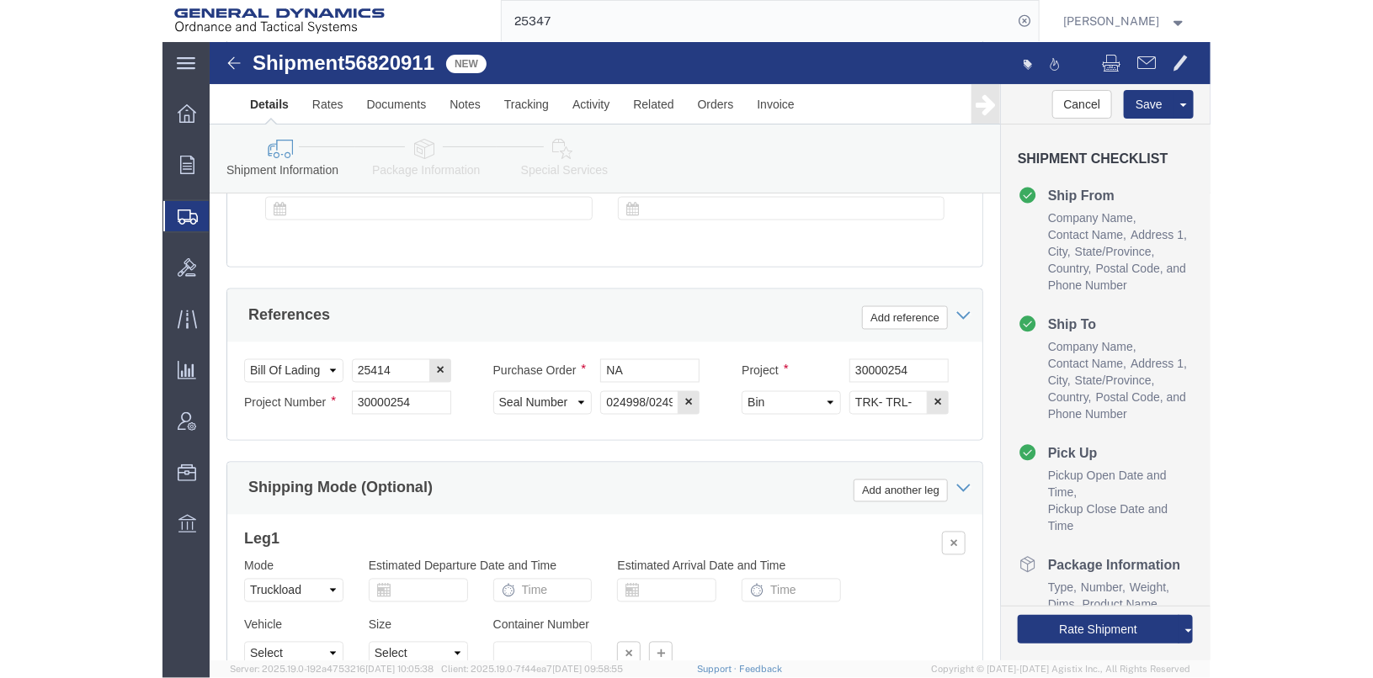
scroll to position [855, 0]
